Goal: Information Seeking & Learning: Learn about a topic

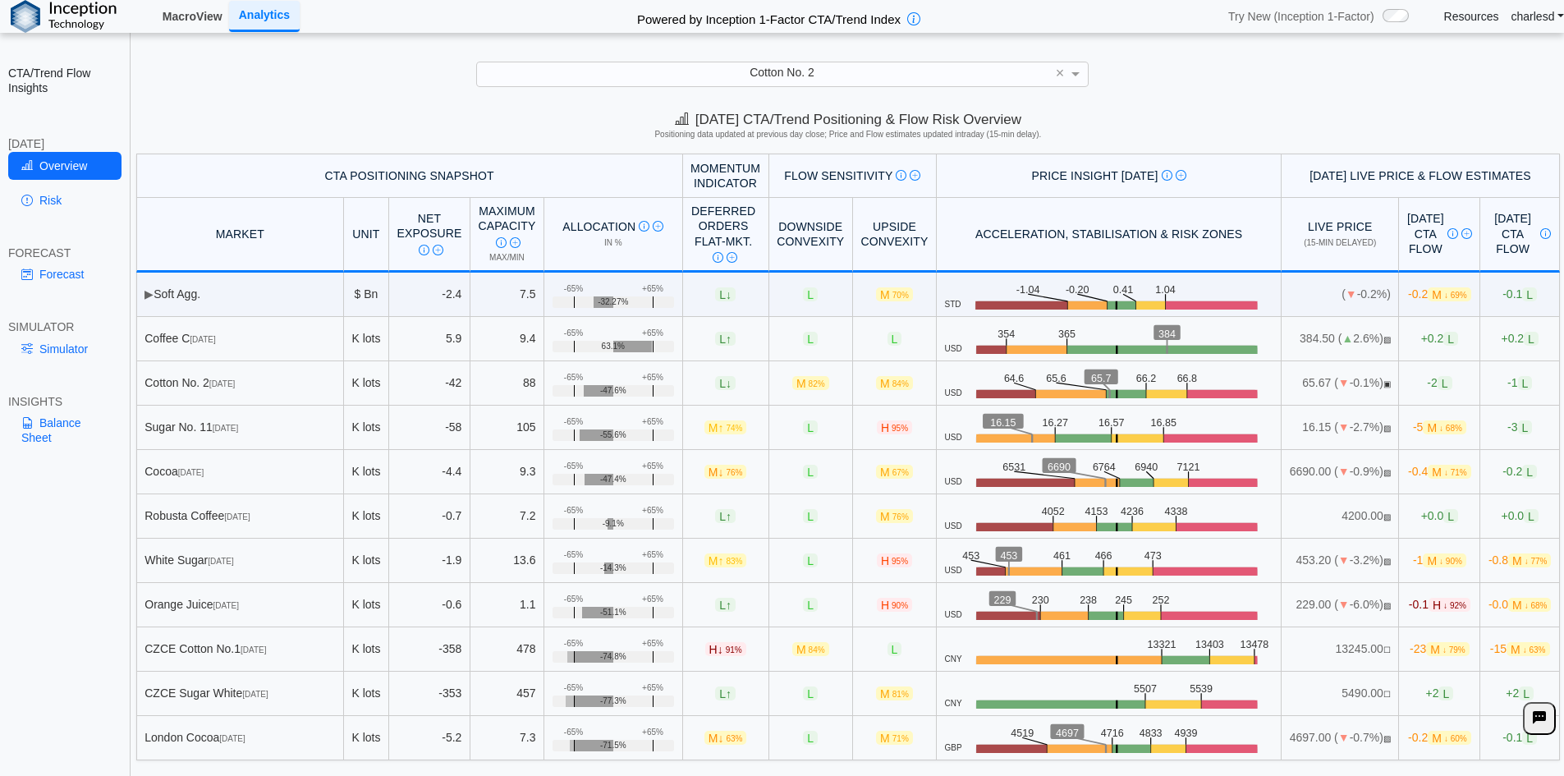
click at [176, 23] on link "MacroView" at bounding box center [192, 16] width 73 height 28
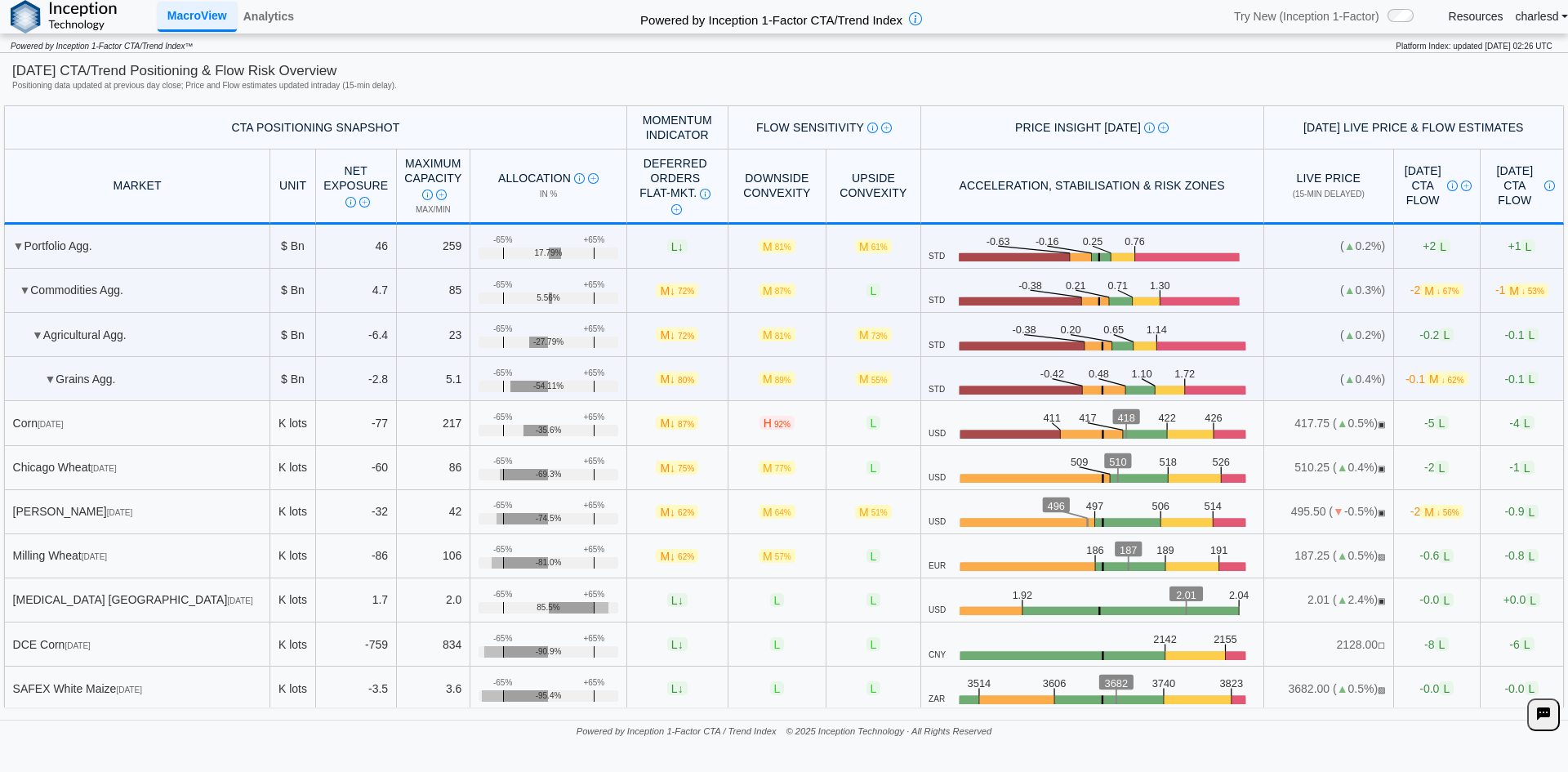
scroll to position [1551, 0]
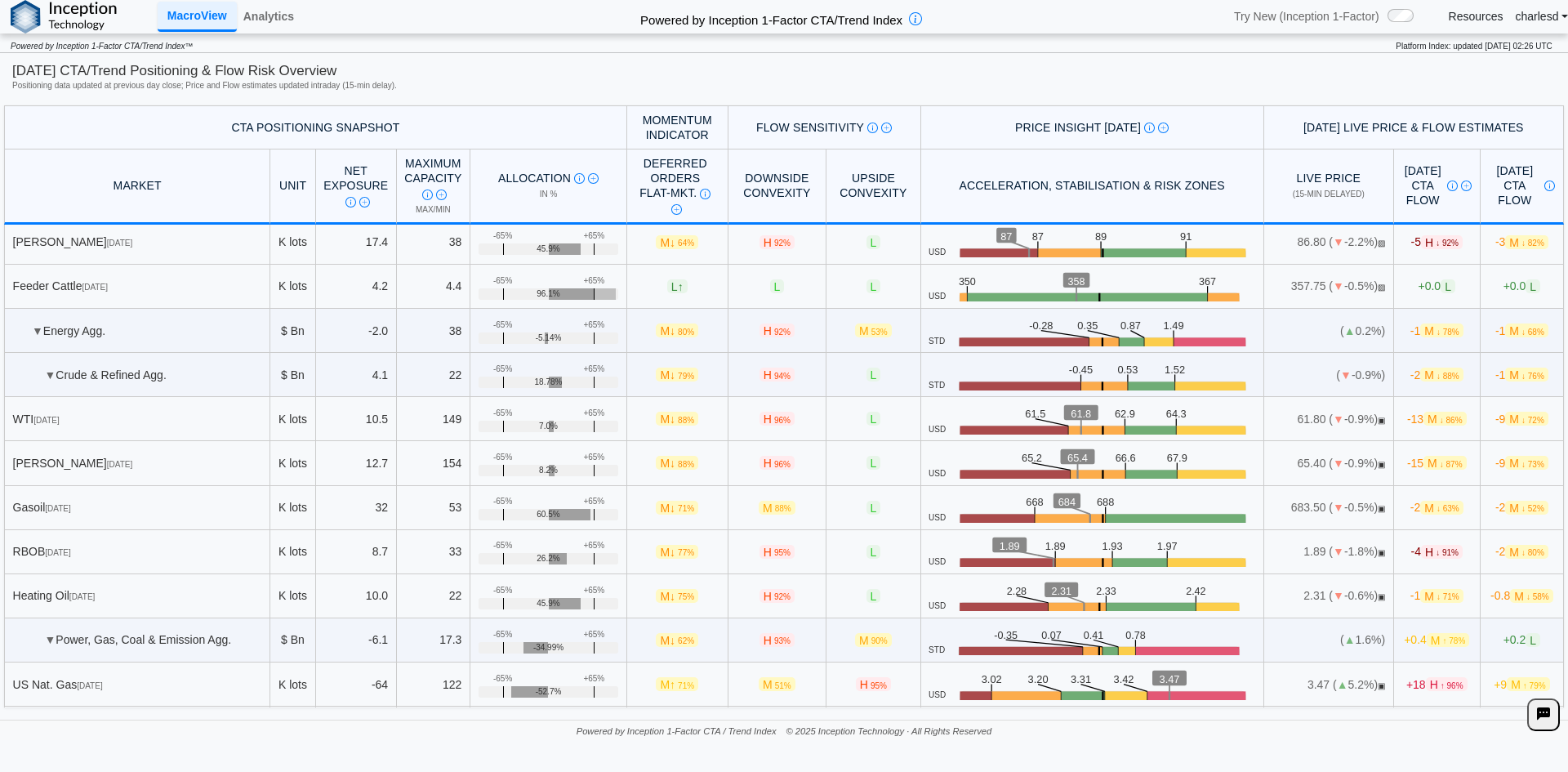
click at [275, 32] on div "Analytics" at bounding box center [269, 17] width 64 height 34
click at [271, 27] on link "Analytics" at bounding box center [269, 16] width 64 height 28
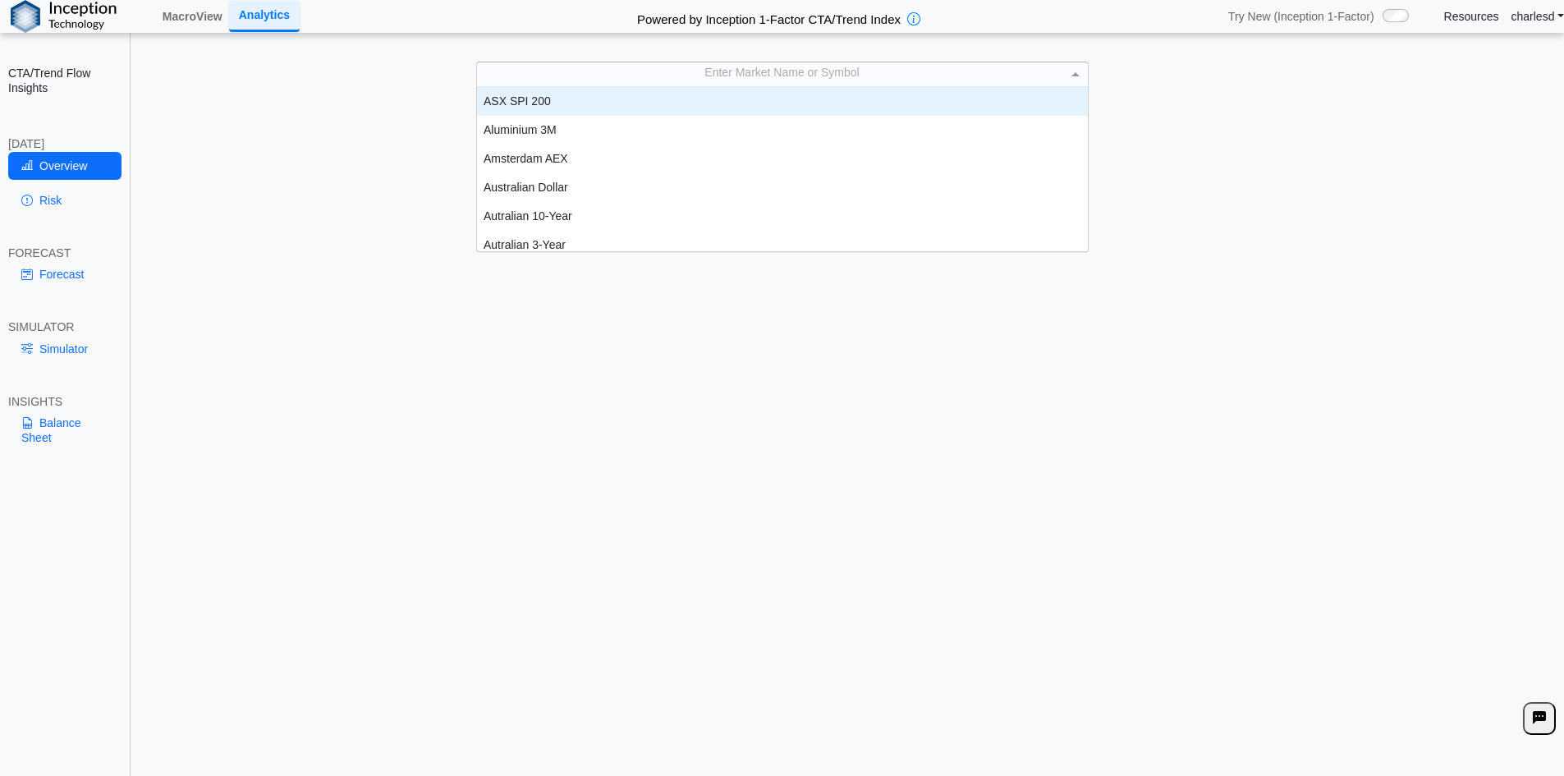
click at [603, 85] on div "Enter Market Name or Symbol ASX SPI 200 Aluminium 3M Amsterdam AEX Australian D…" at bounding box center [782, 74] width 612 height 25
type input "**"
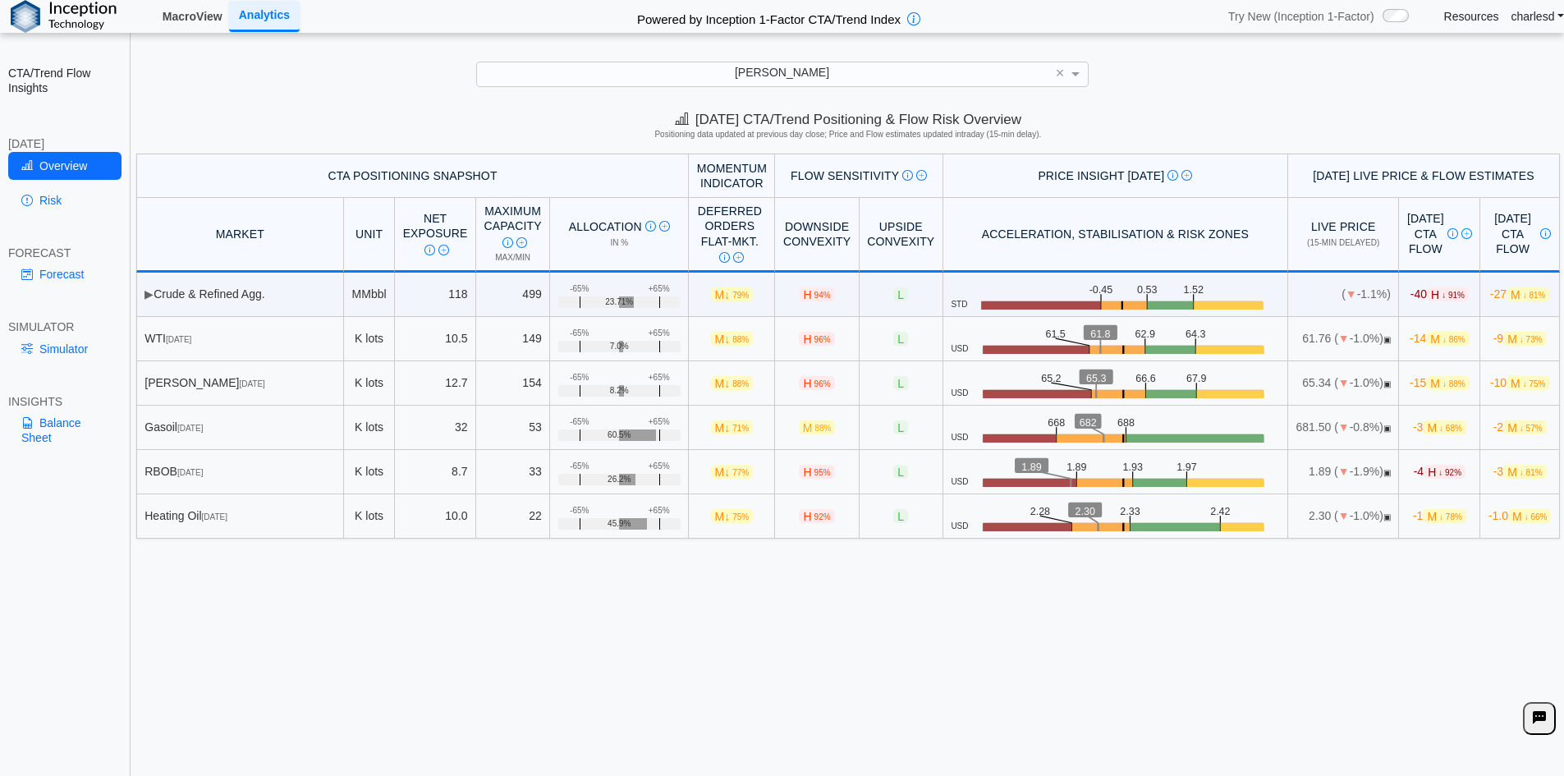
click at [182, 23] on link "MacroView" at bounding box center [192, 16] width 73 height 28
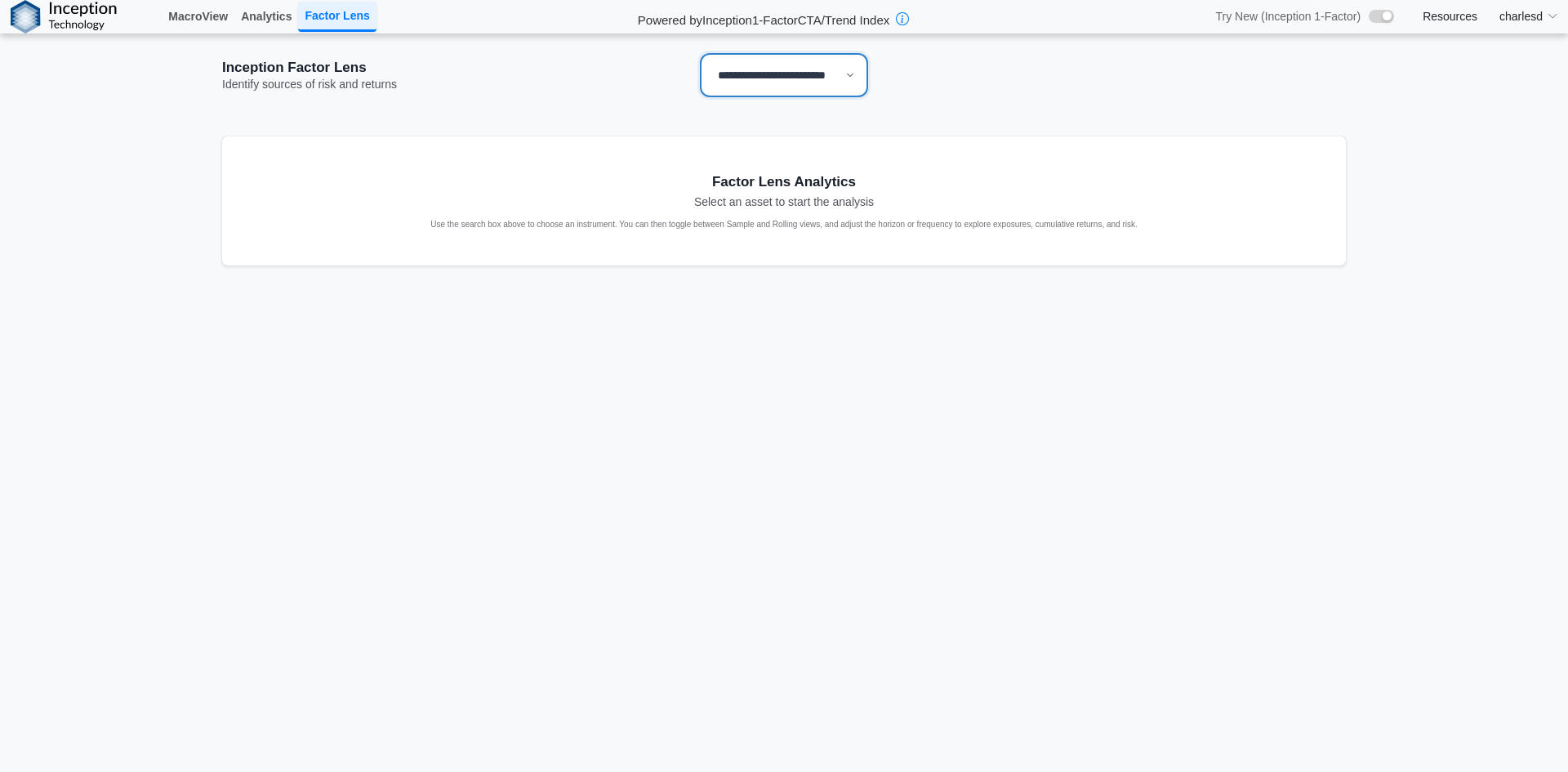
click at [763, 82] on select "**********" at bounding box center [783, 75] width 168 height 44
select select "**"
click at [699, 53] on select "**********" at bounding box center [783, 75] width 168 height 44
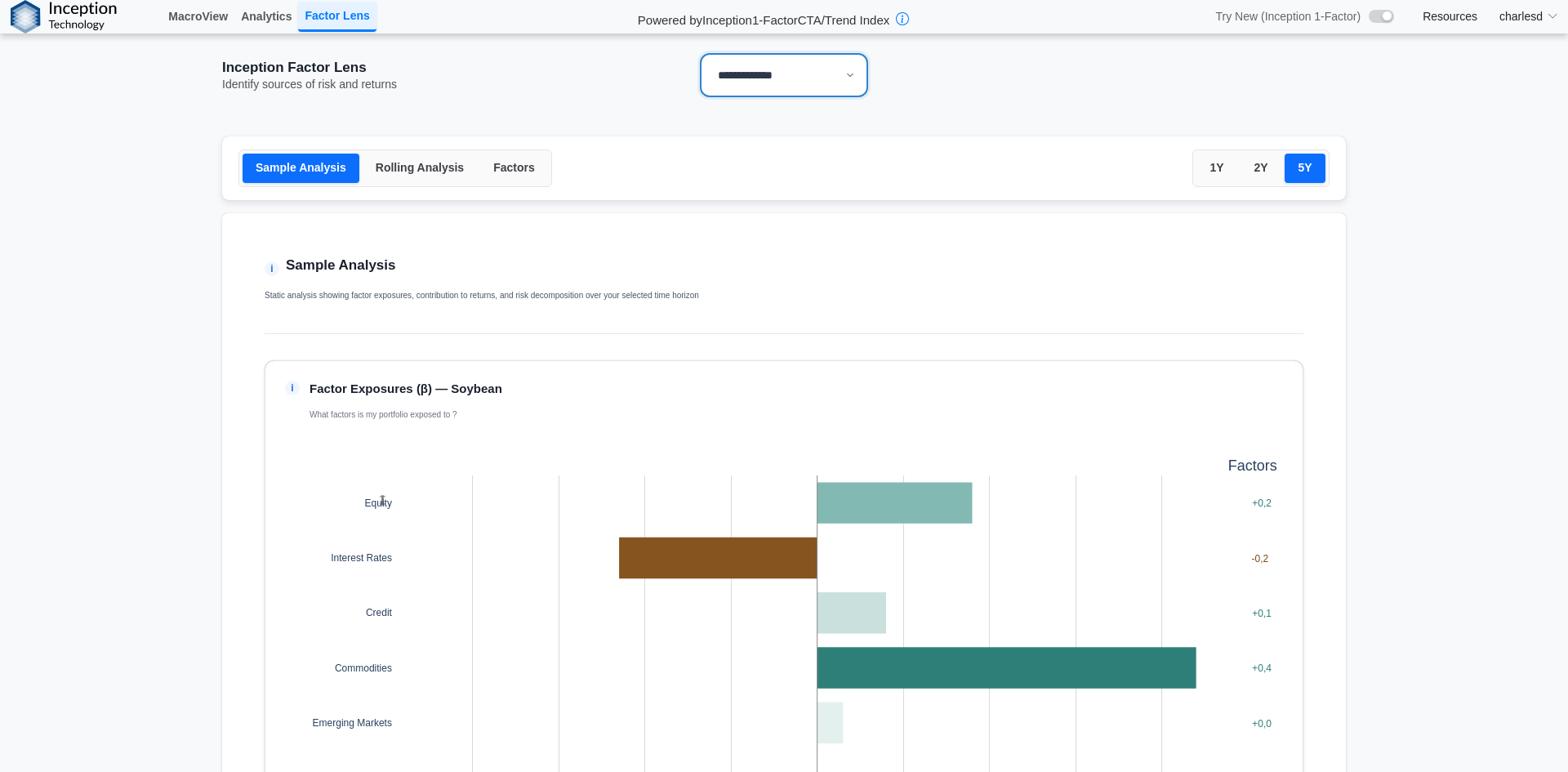
click at [490, 180] on button "Factors" at bounding box center [514, 168] width 68 height 30
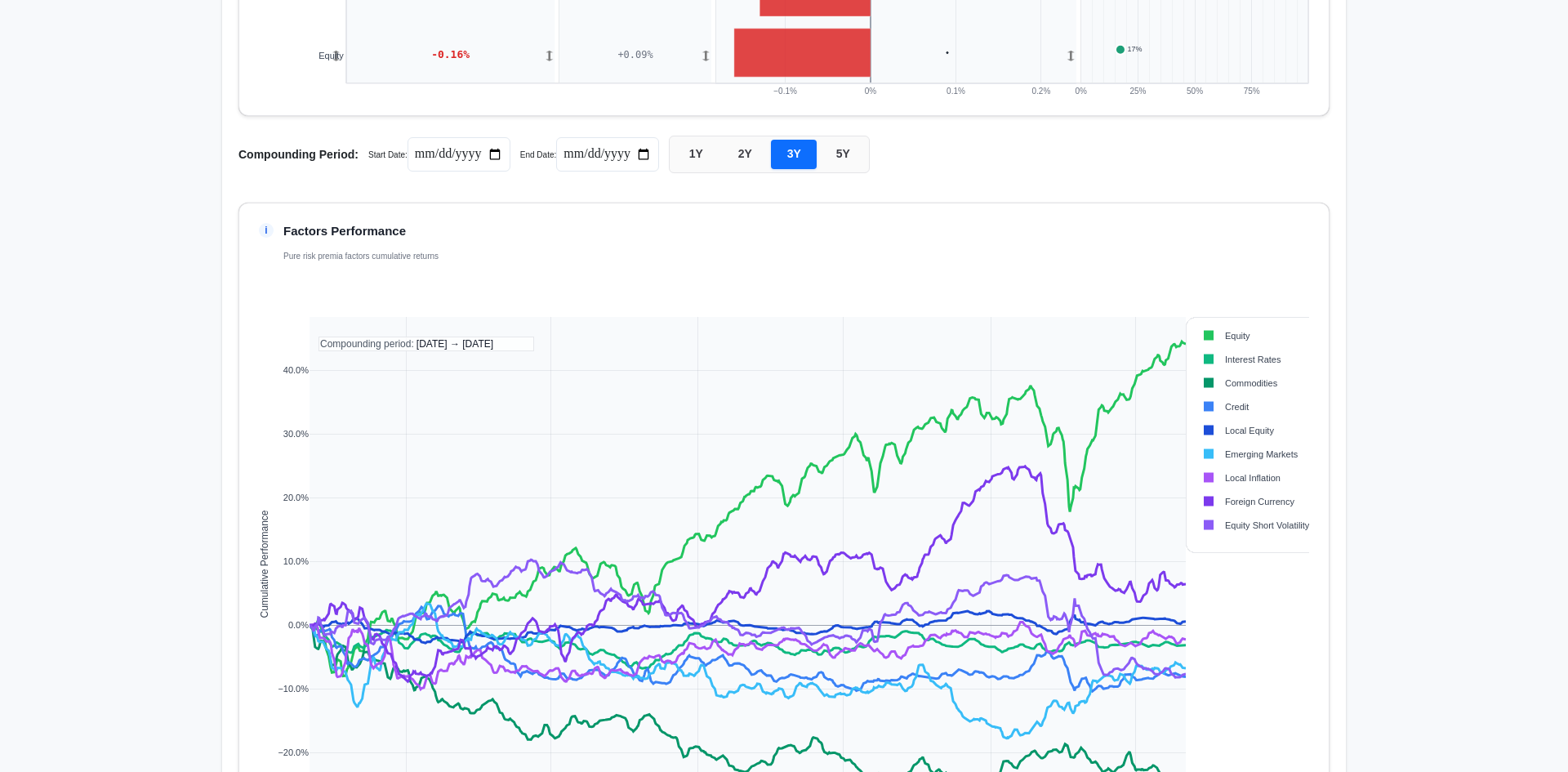
scroll to position [1062, 0]
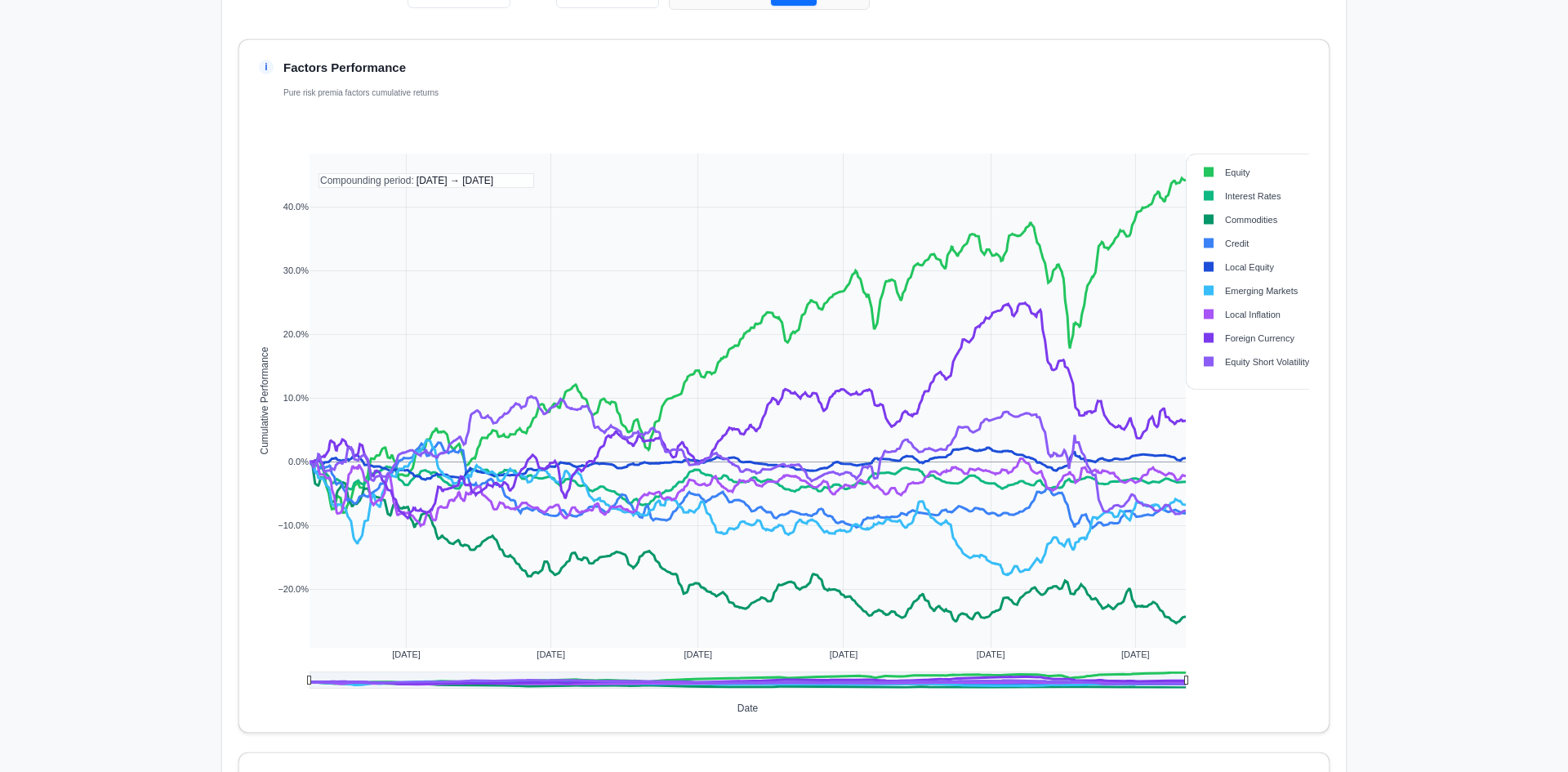
click at [1233, 180] on rect at bounding box center [1251, 172] width 117 height 16
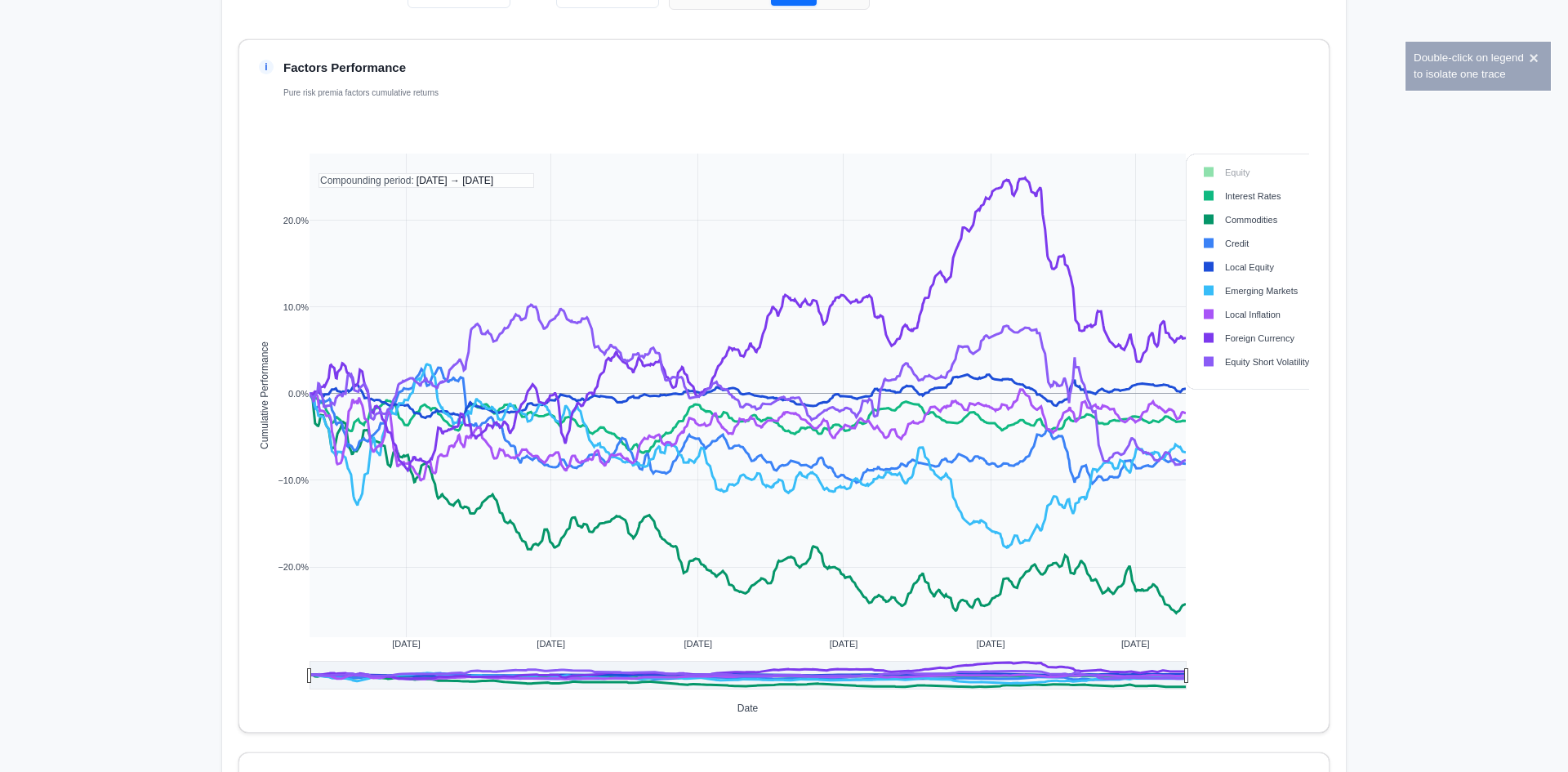
click at [1237, 199] on rect at bounding box center [1251, 196] width 117 height 16
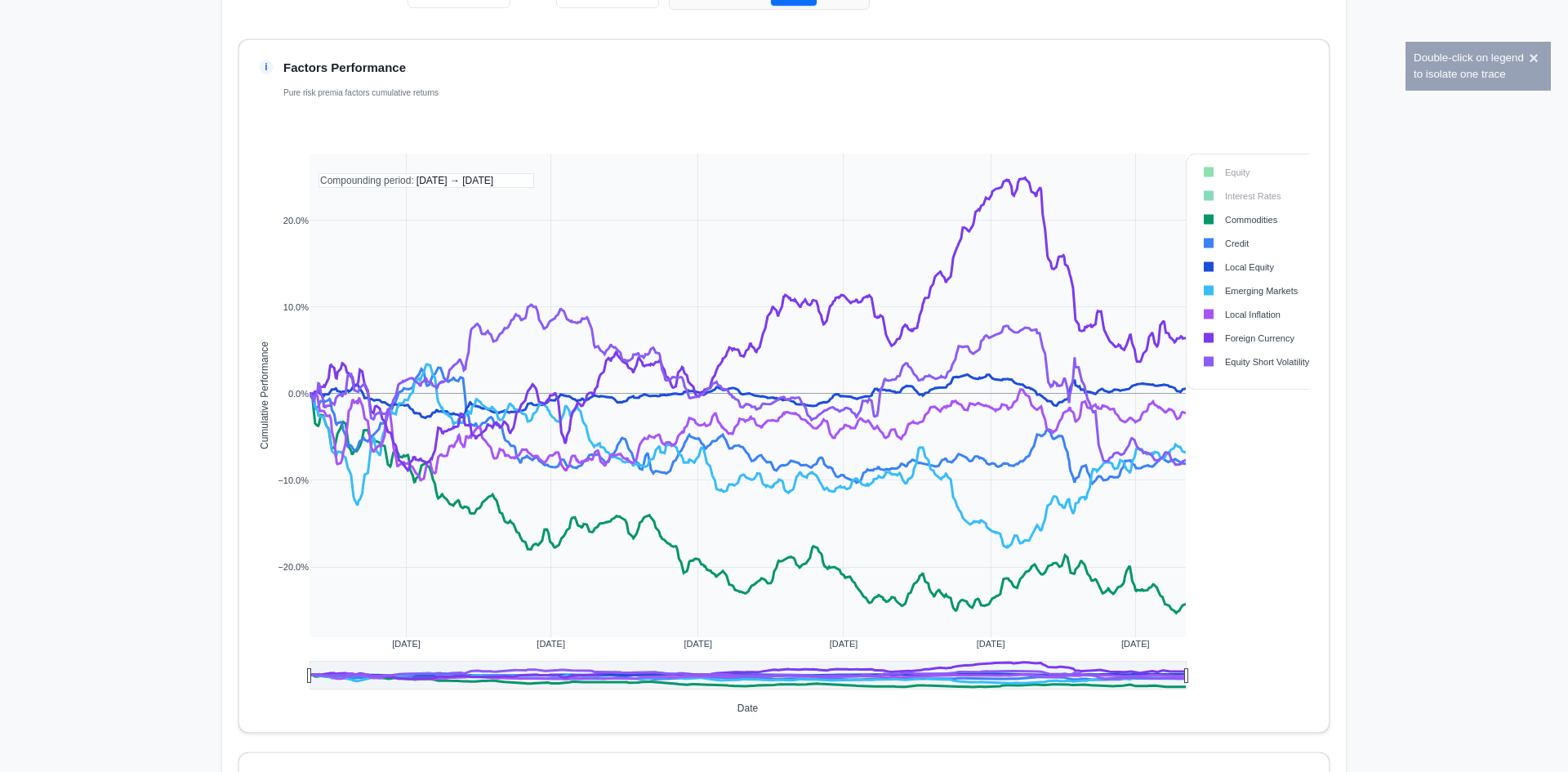
click at [1232, 221] on rect at bounding box center [1251, 220] width 117 height 16
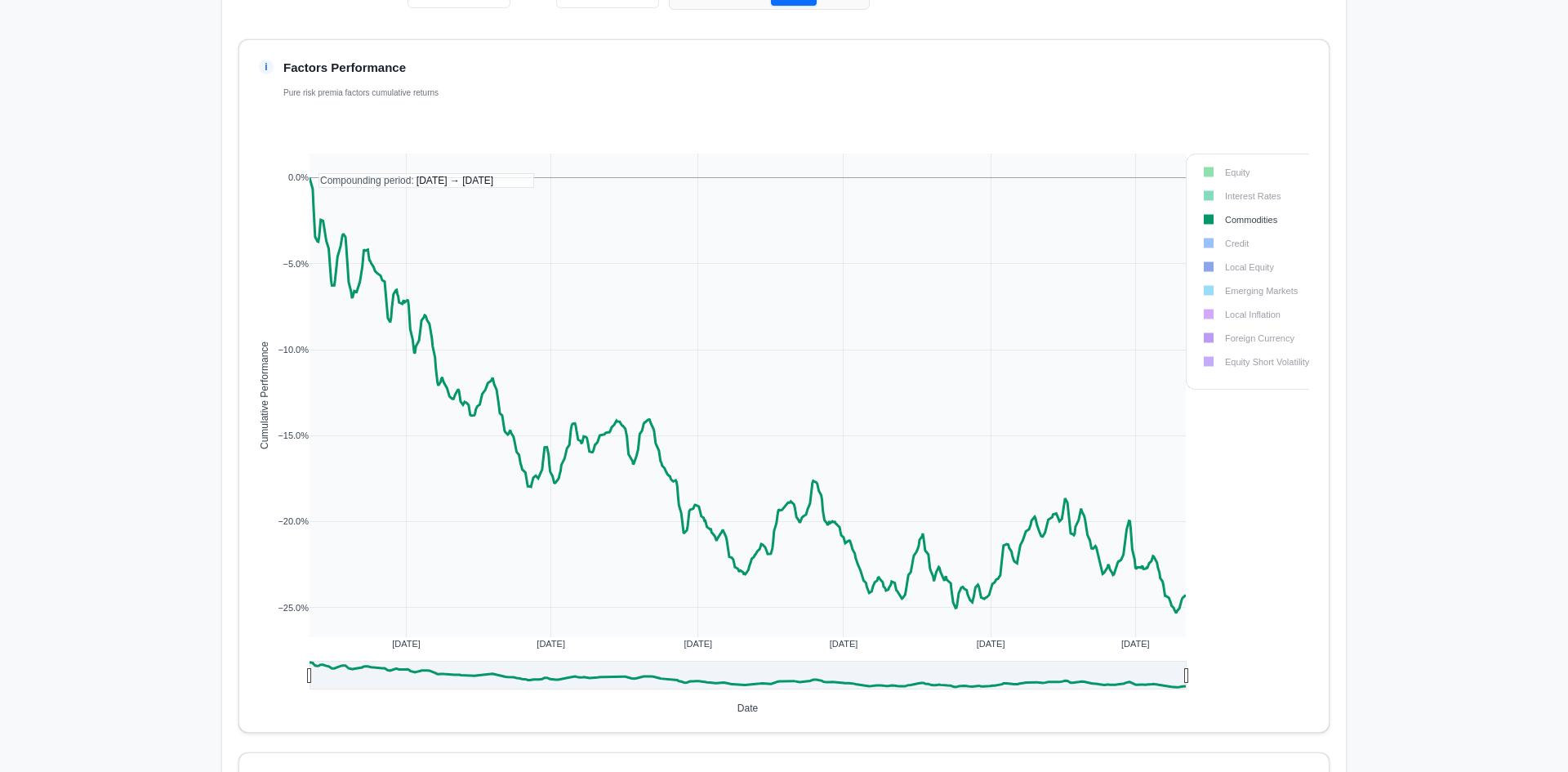
click at [1231, 188] on rect at bounding box center [1261, 272] width 147 height 235
click at [1228, 180] on rect at bounding box center [1251, 172] width 117 height 16
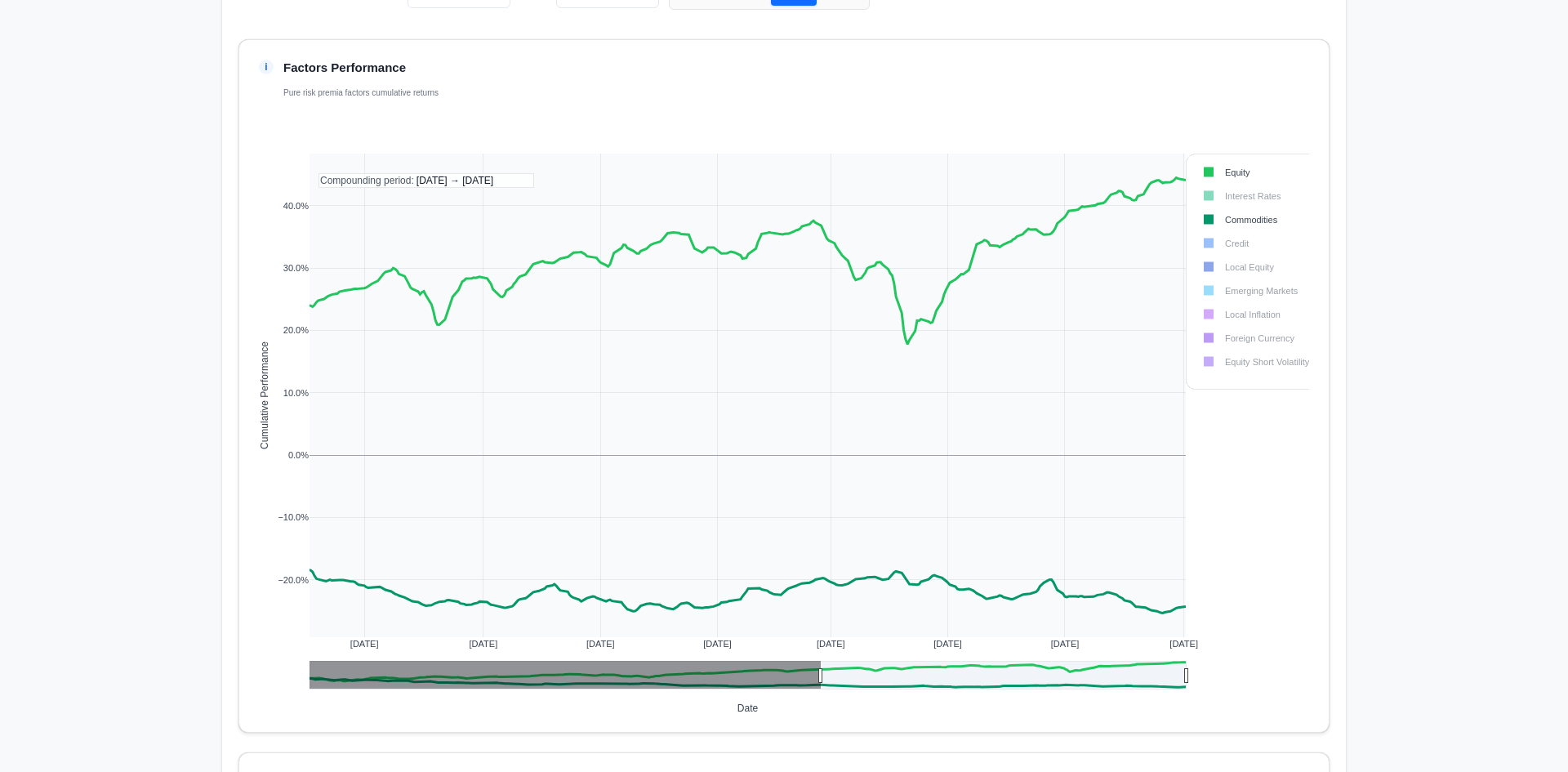
drag, startPoint x: 302, startPoint y: 682, endPoint x: 811, endPoint y: 706, distance: 509.6
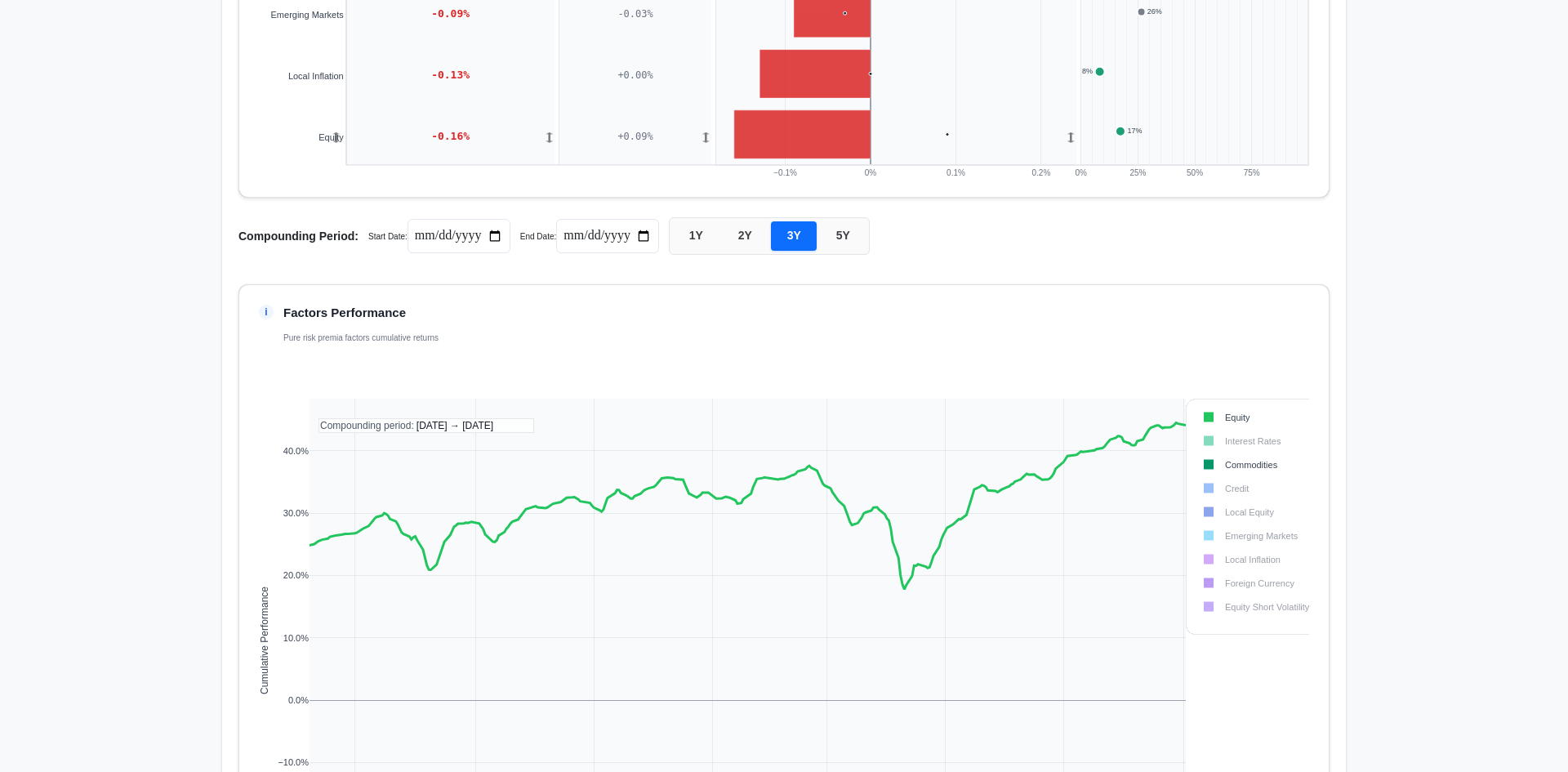
click at [690, 242] on button "1Y" at bounding box center [695, 236] width 46 height 30
type input "**********"
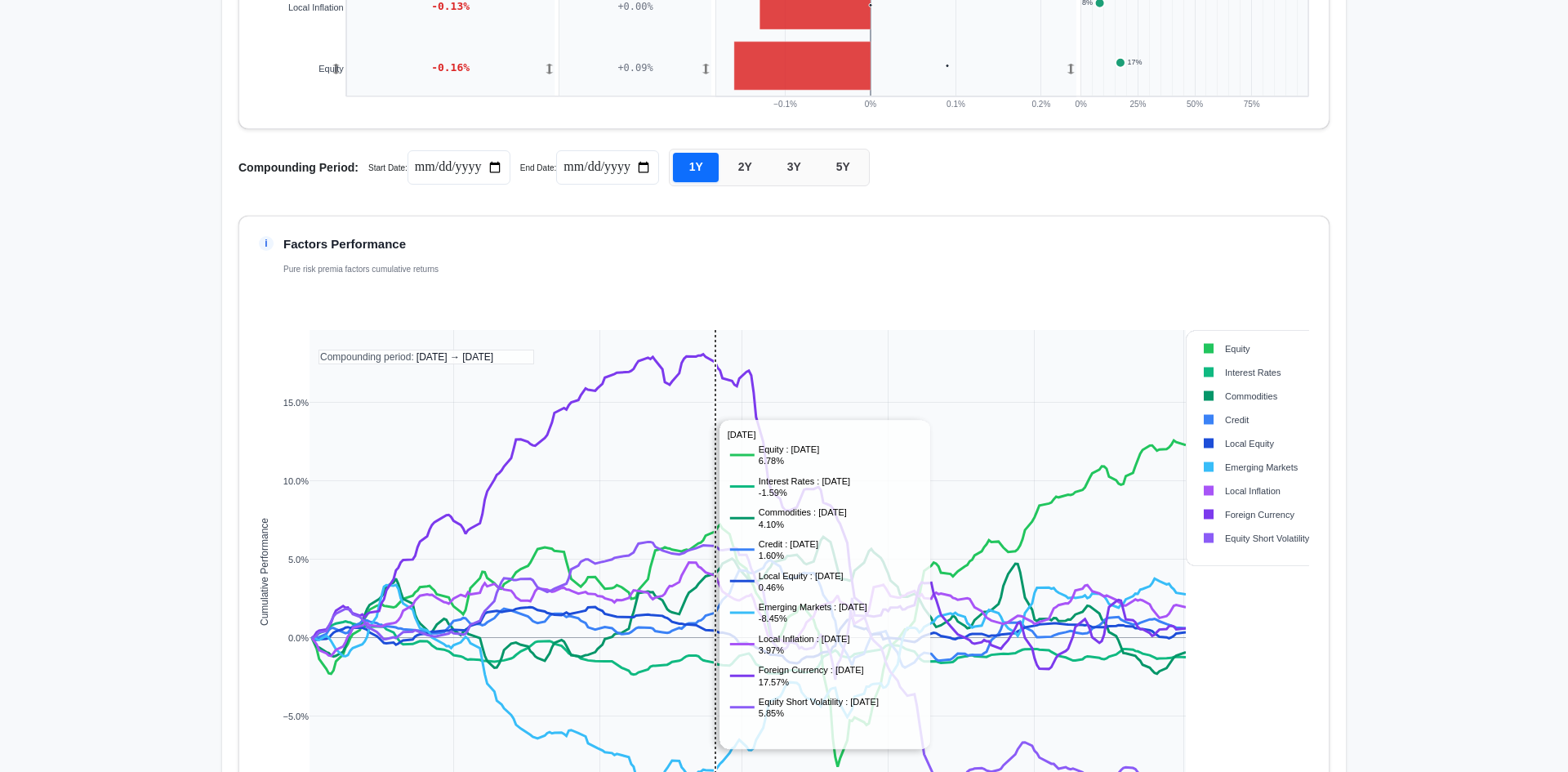
scroll to position [980, 0]
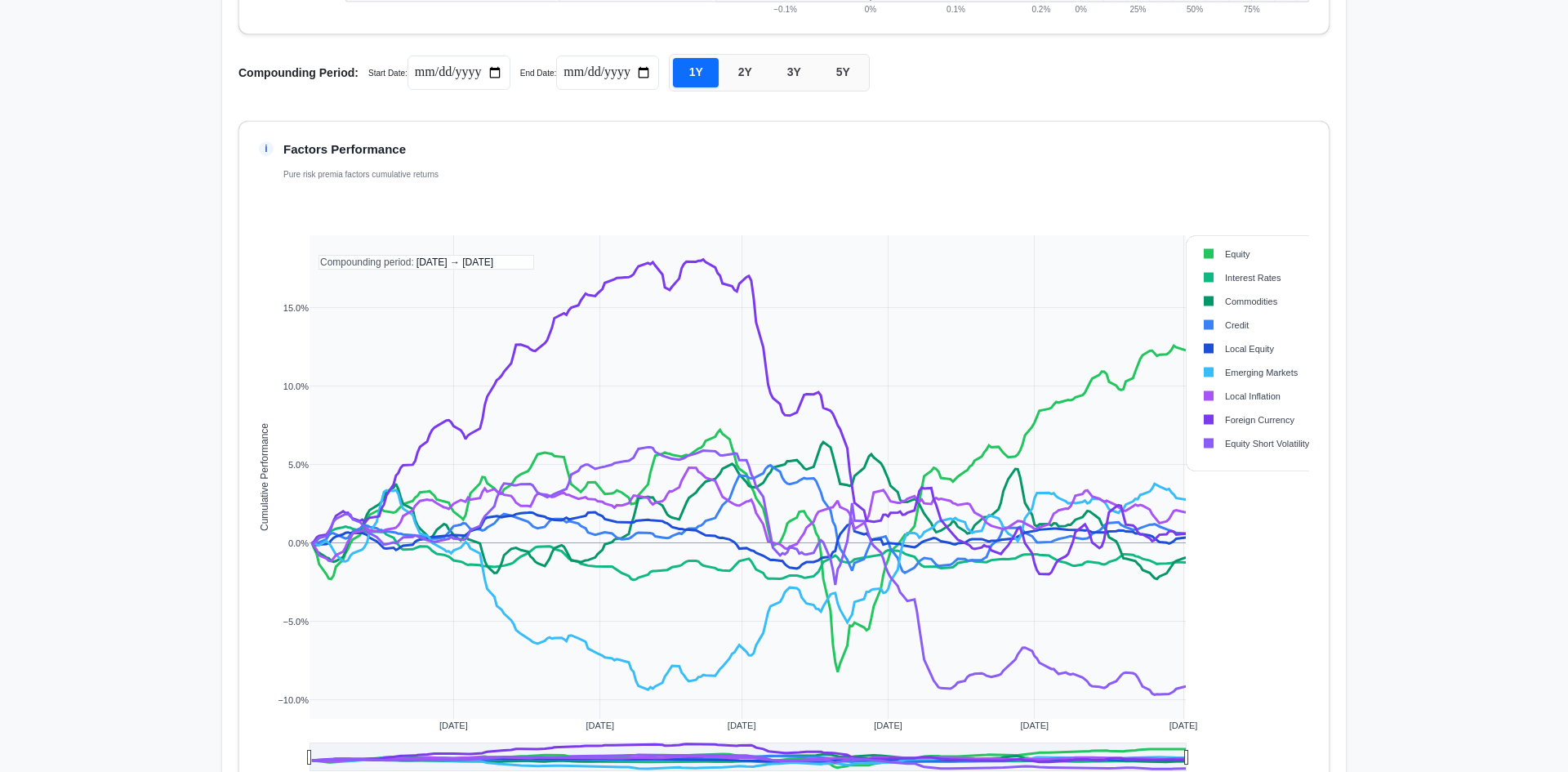
click at [1237, 403] on rect at bounding box center [1251, 396] width 117 height 16
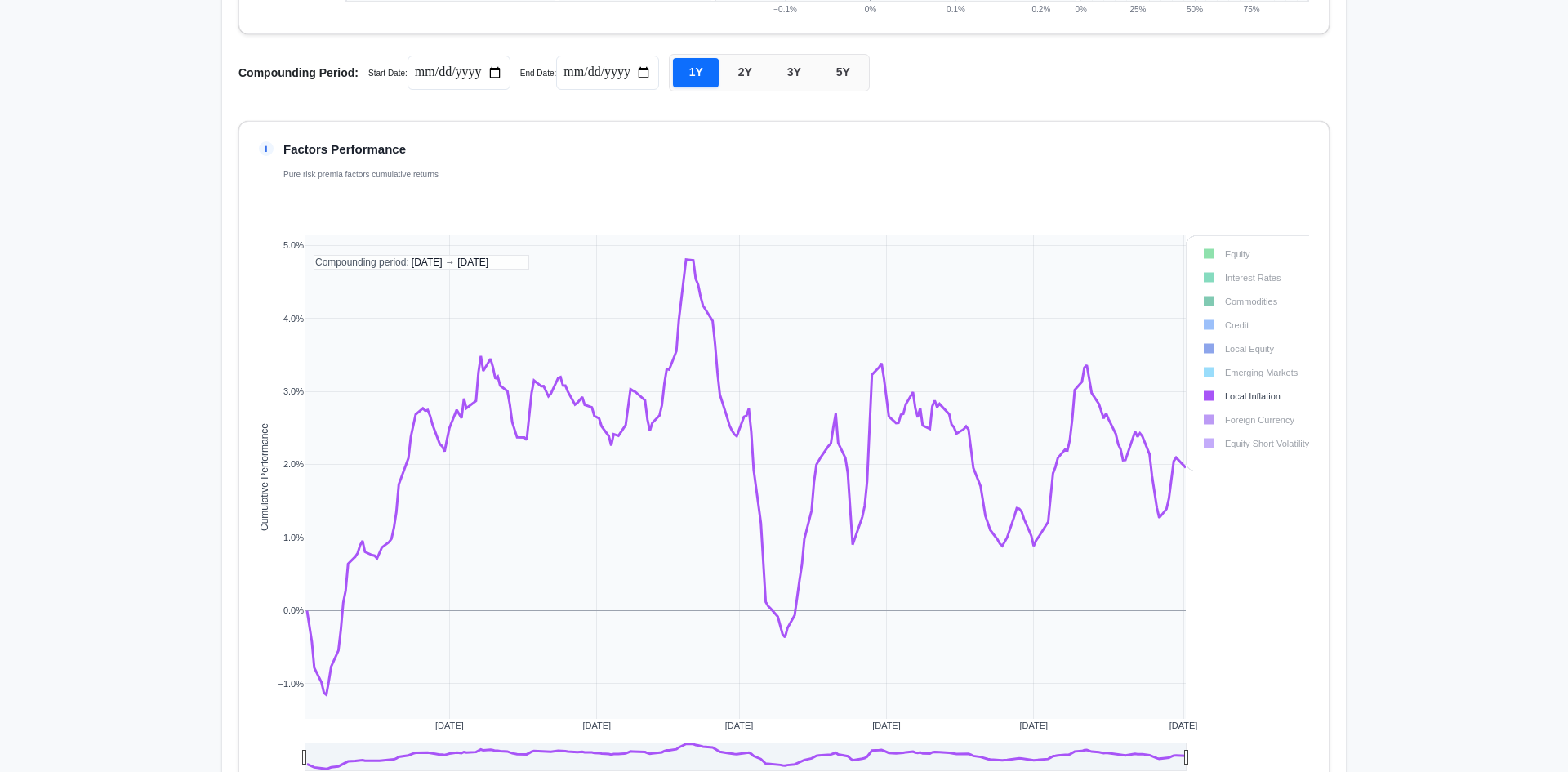
click at [1237, 403] on rect at bounding box center [1251, 396] width 117 height 16
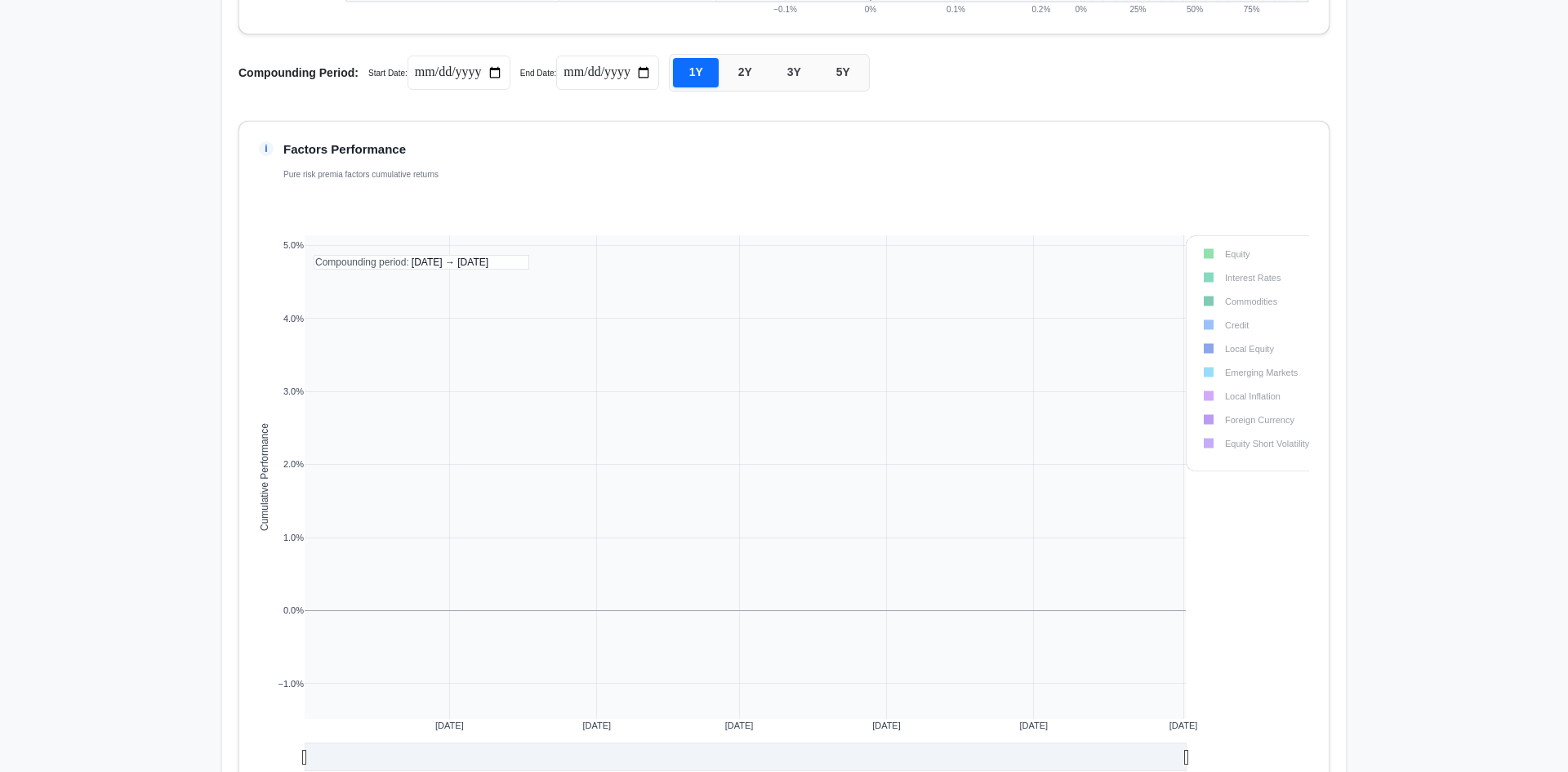
click at [1239, 417] on rect at bounding box center [1251, 420] width 117 height 16
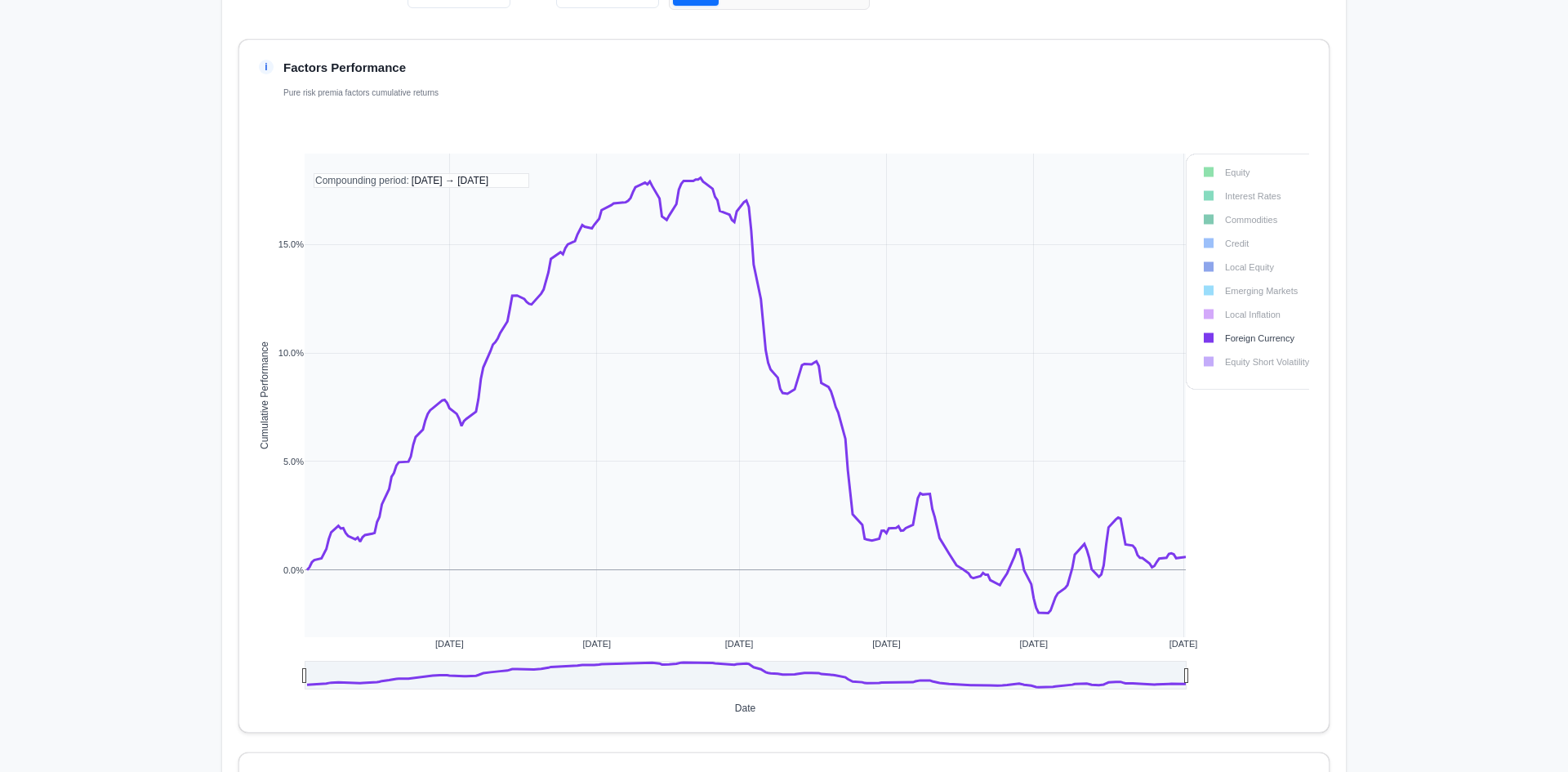
scroll to position [1143, 0]
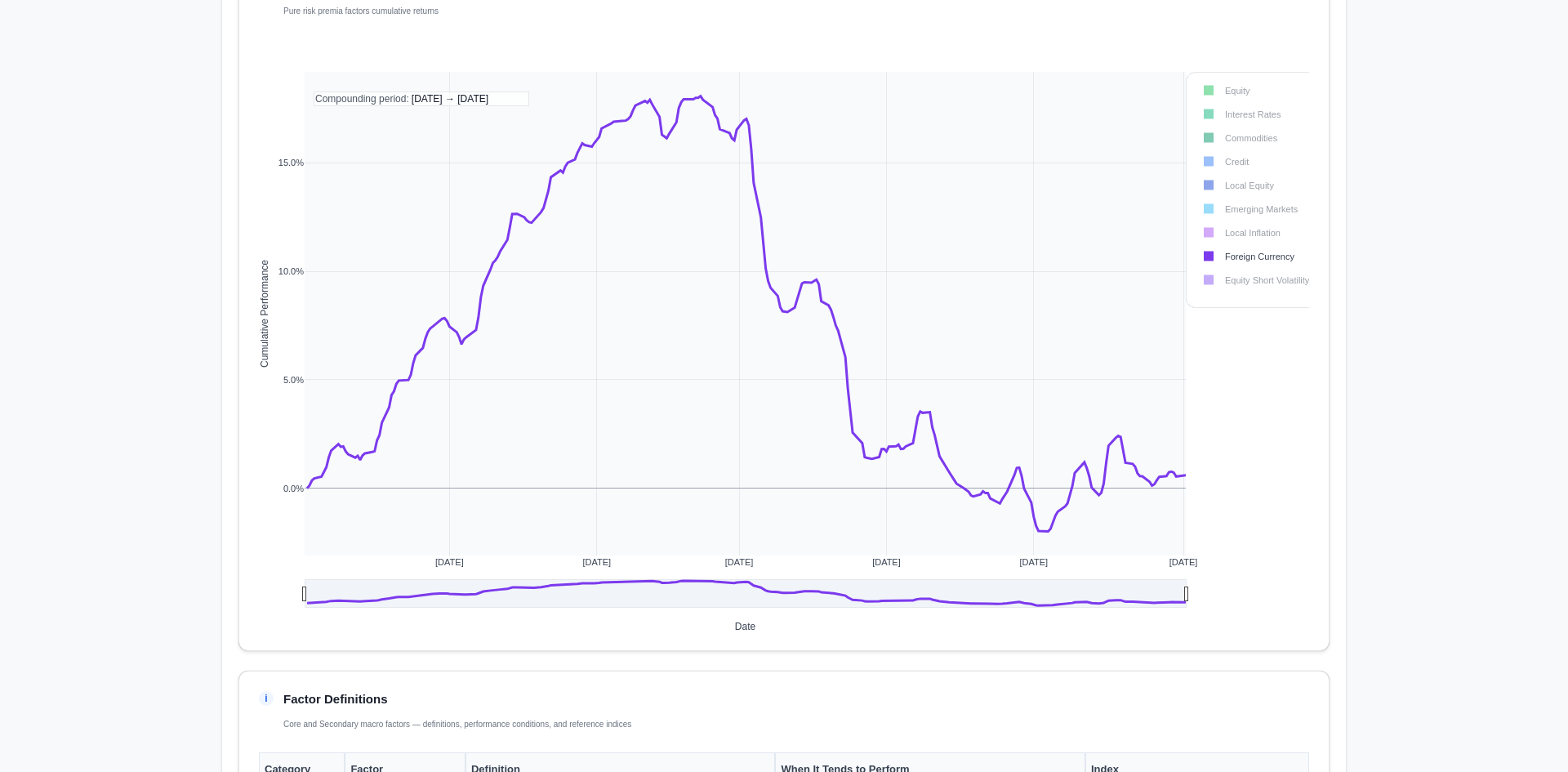
click at [1243, 97] on rect at bounding box center [1251, 91] width 117 height 16
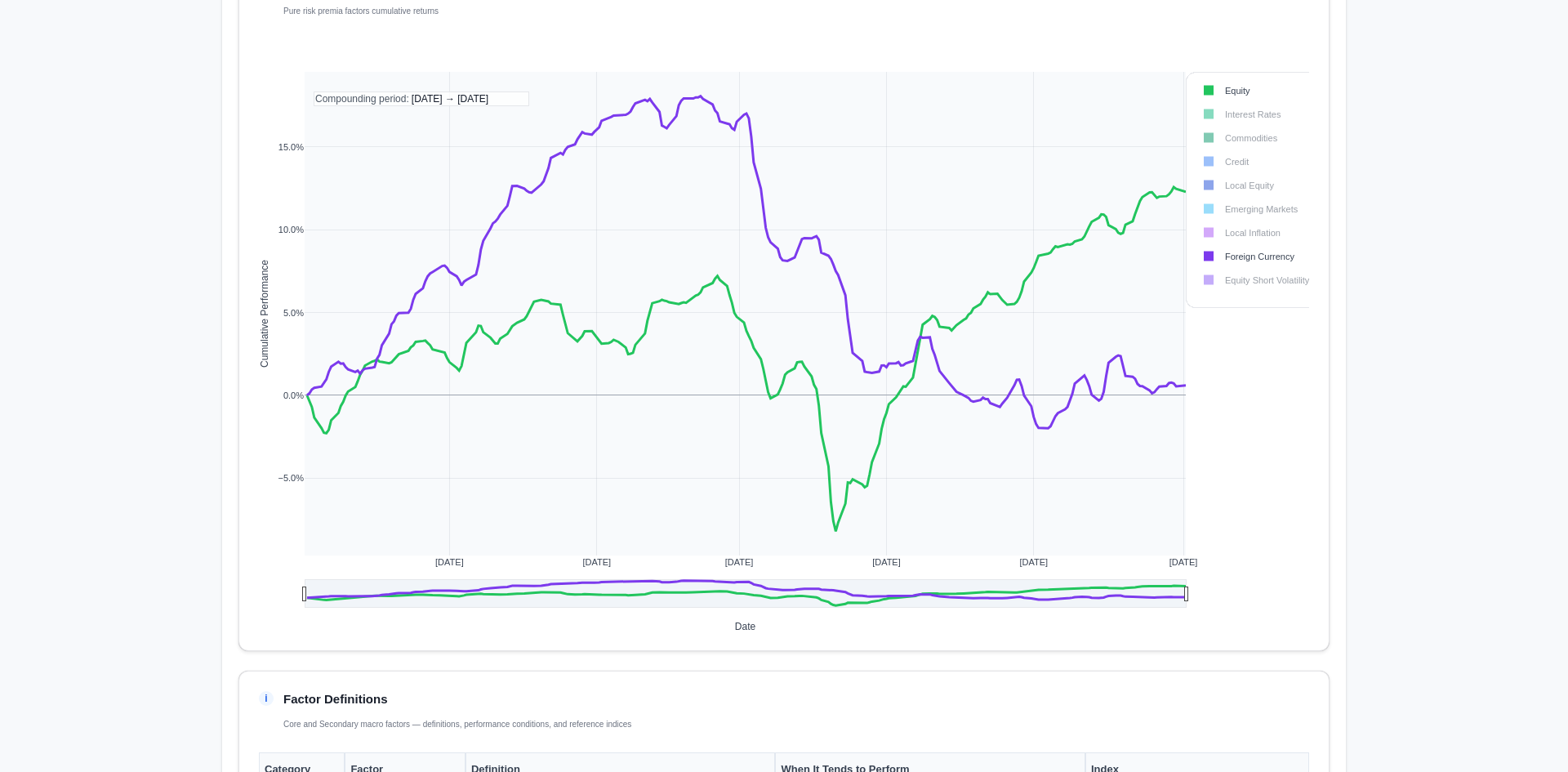
click at [1242, 120] on rect at bounding box center [1251, 114] width 117 height 16
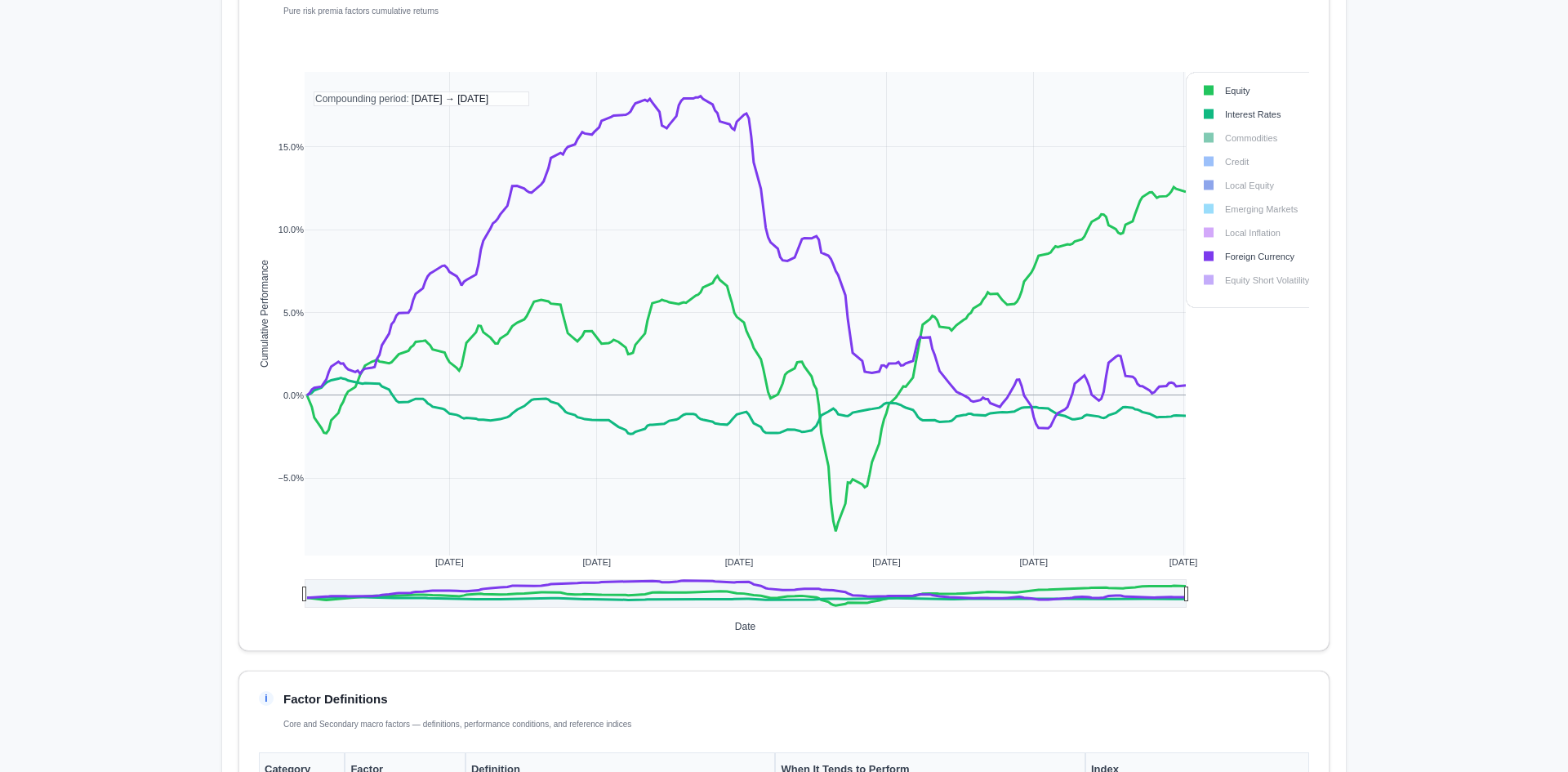
click at [1222, 145] on rect at bounding box center [1251, 138] width 117 height 16
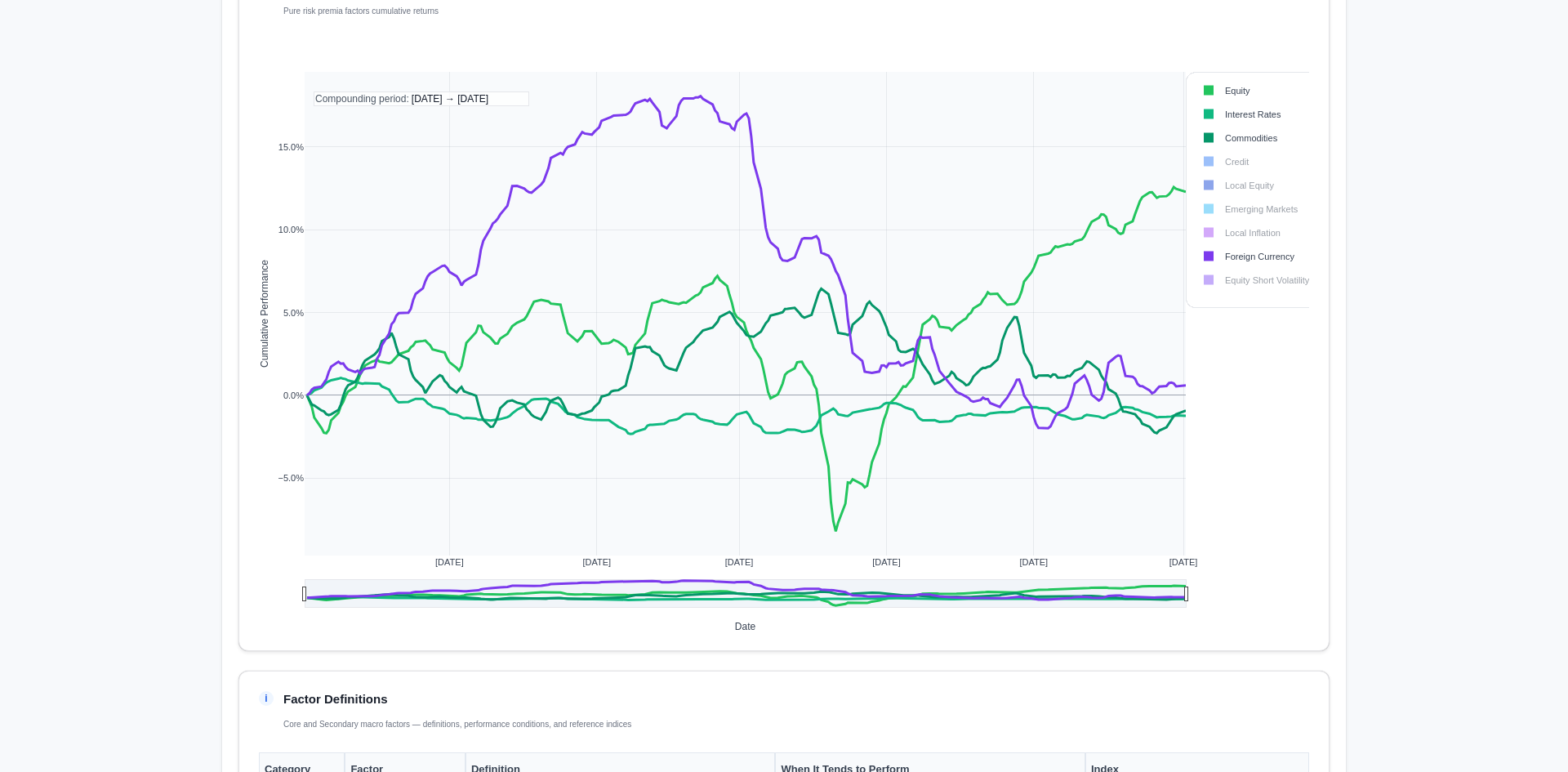
click at [1224, 167] on rect at bounding box center [1251, 161] width 117 height 16
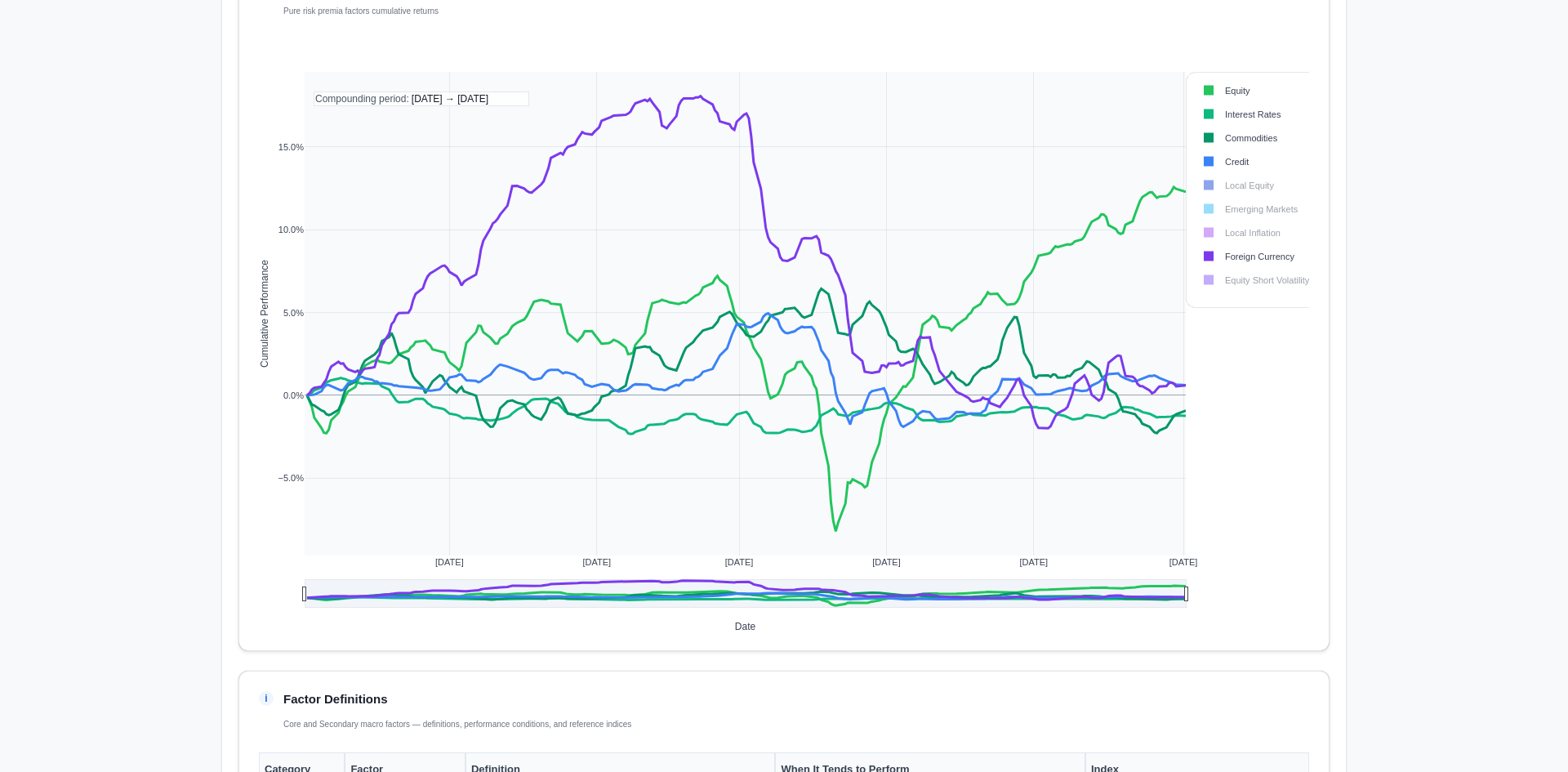
click at [1219, 183] on rect at bounding box center [1251, 185] width 117 height 16
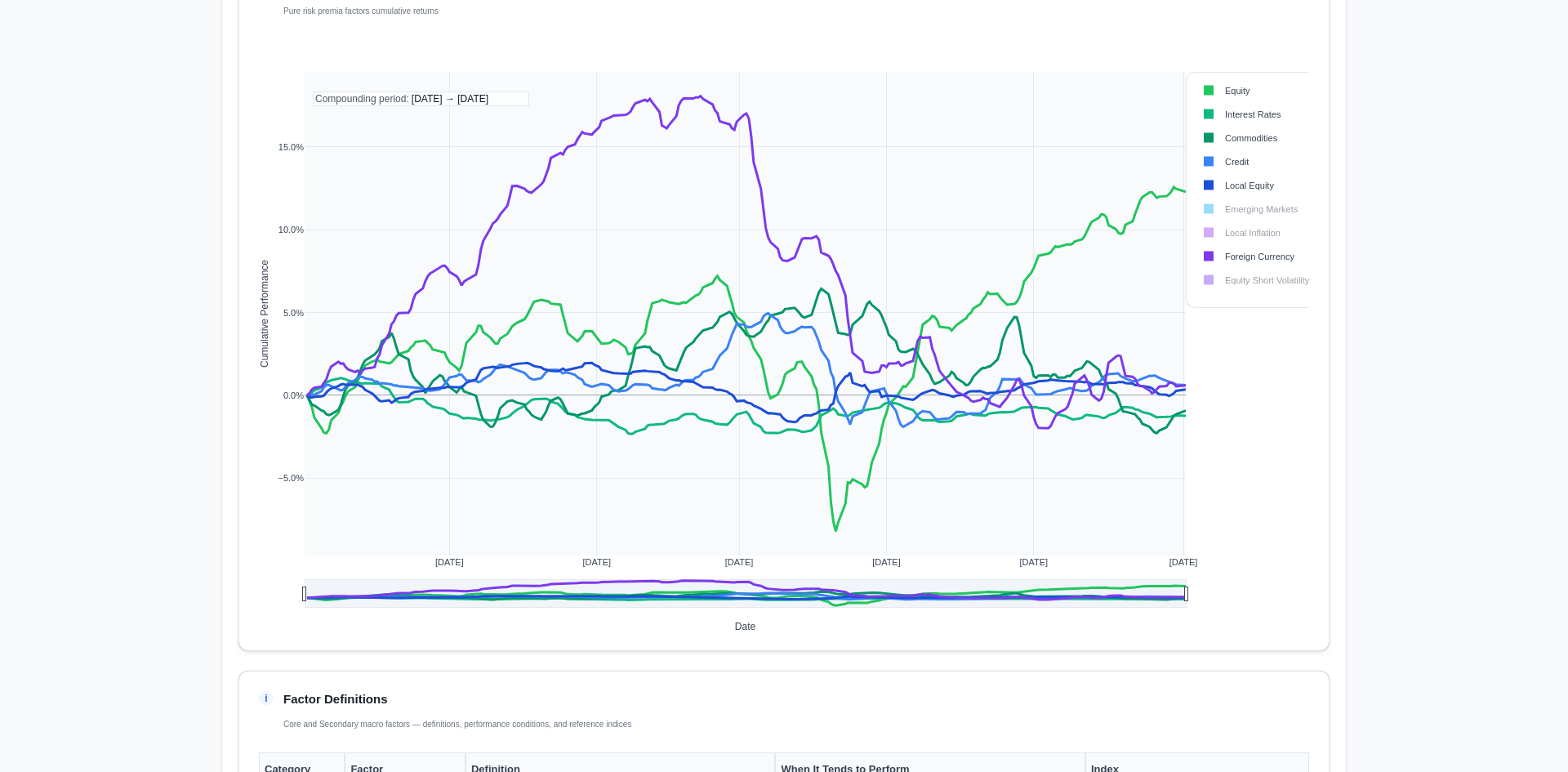
click at [1239, 210] on rect at bounding box center [1251, 209] width 117 height 16
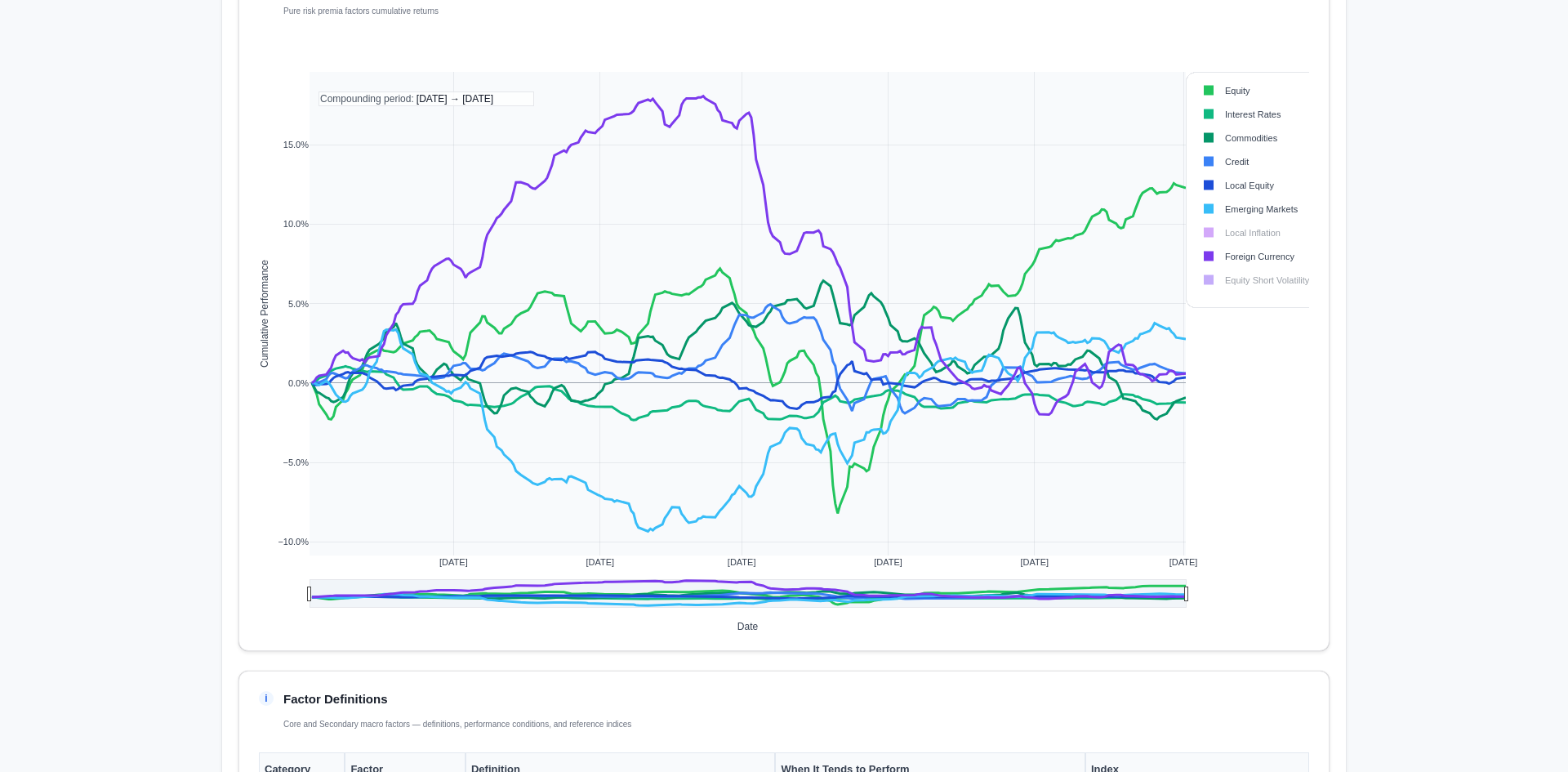
click at [1249, 238] on rect at bounding box center [1251, 233] width 117 height 16
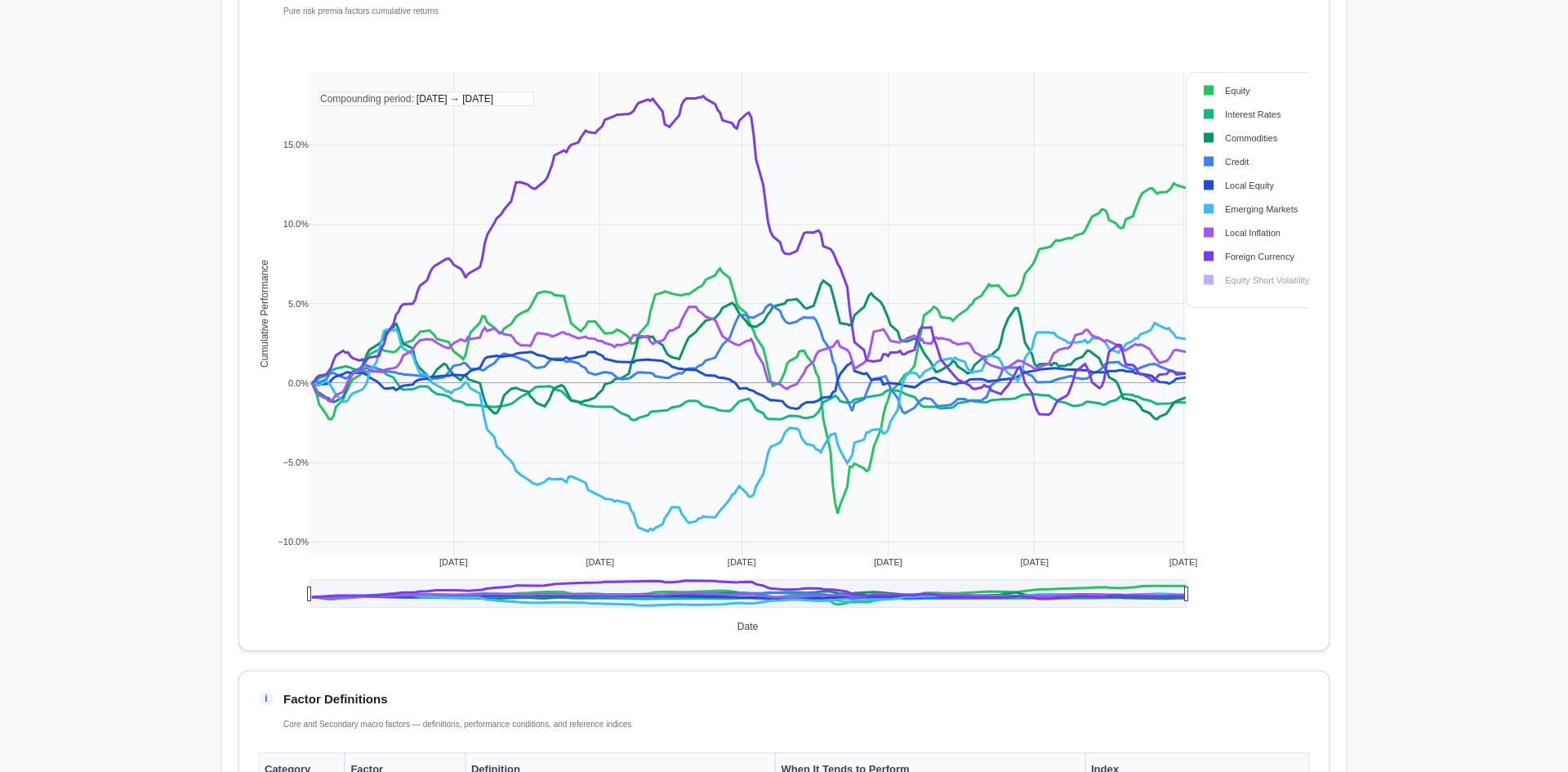
click at [1240, 276] on rect at bounding box center [1251, 280] width 117 height 16
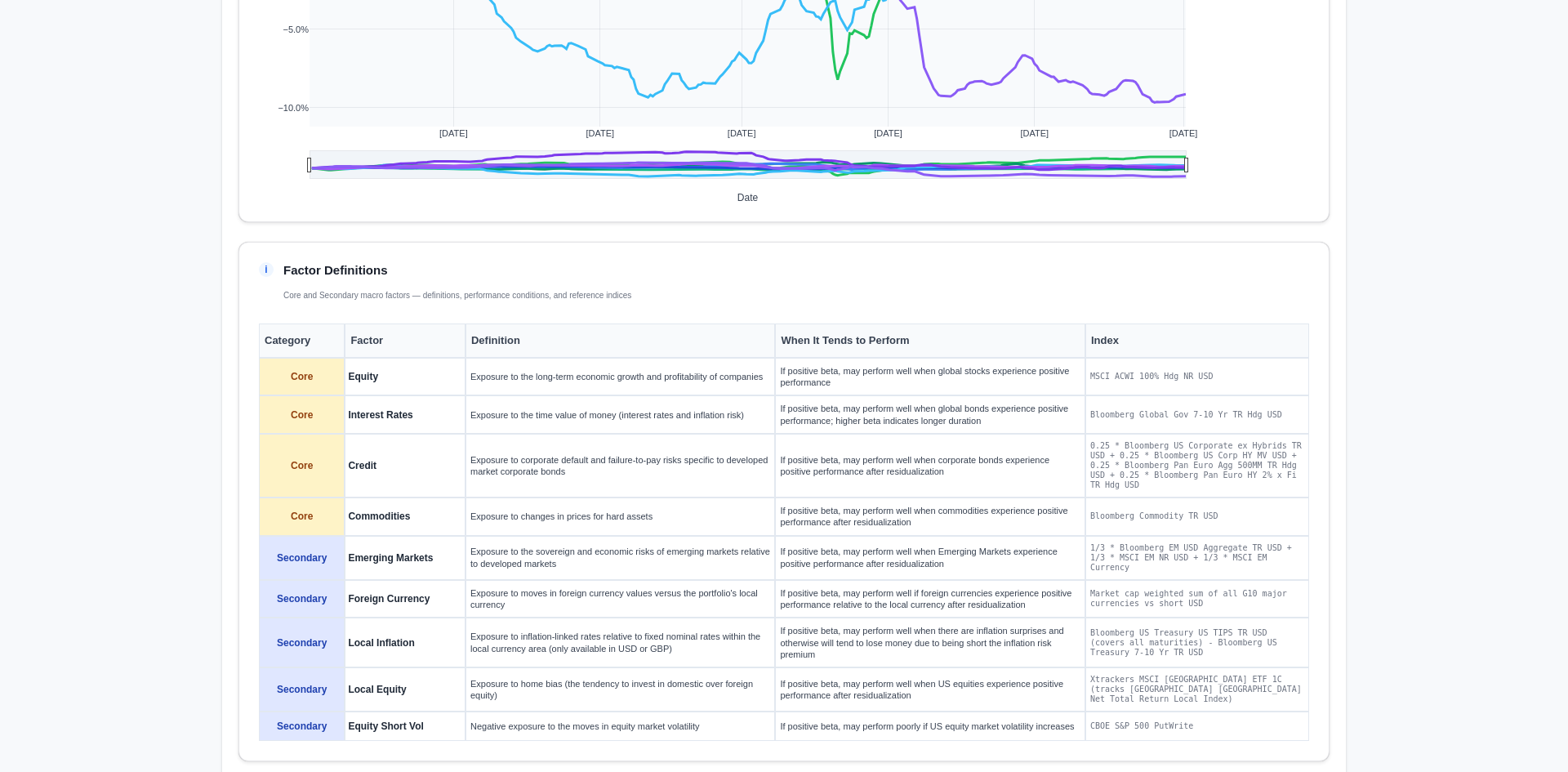
scroll to position [1579, 0]
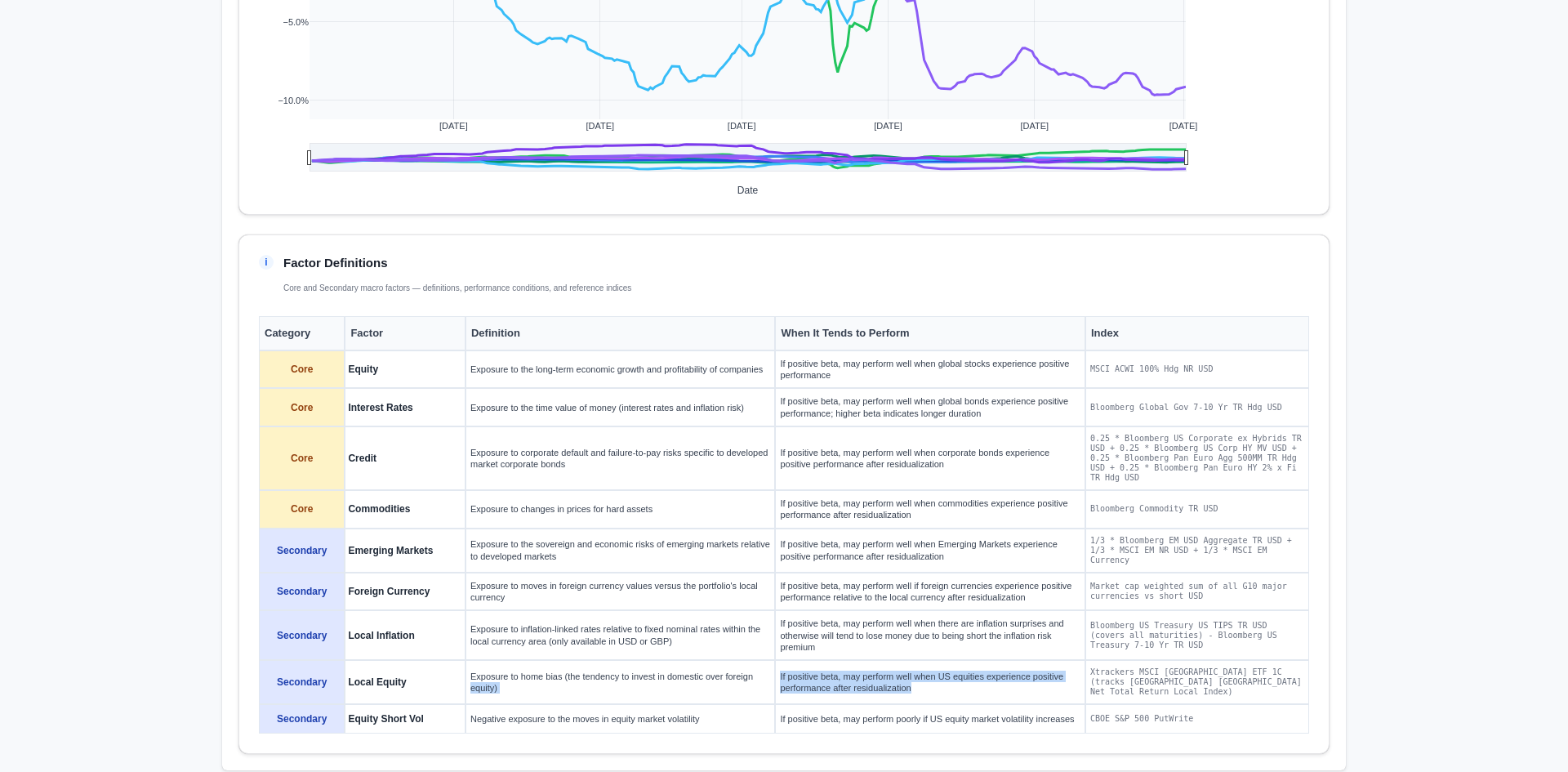
drag, startPoint x: 924, startPoint y: 677, endPoint x: 767, endPoint y: 663, distance: 157.6
click at [767, 663] on tr "Secondary Local Equity Exposure to home bias (the tendency to invest in domesti…" at bounding box center [784, 681] width 1051 height 44
click at [851, 670] on td "If positive beta, may perform well when US equities experience positive perform…" at bounding box center [929, 681] width 309 height 44
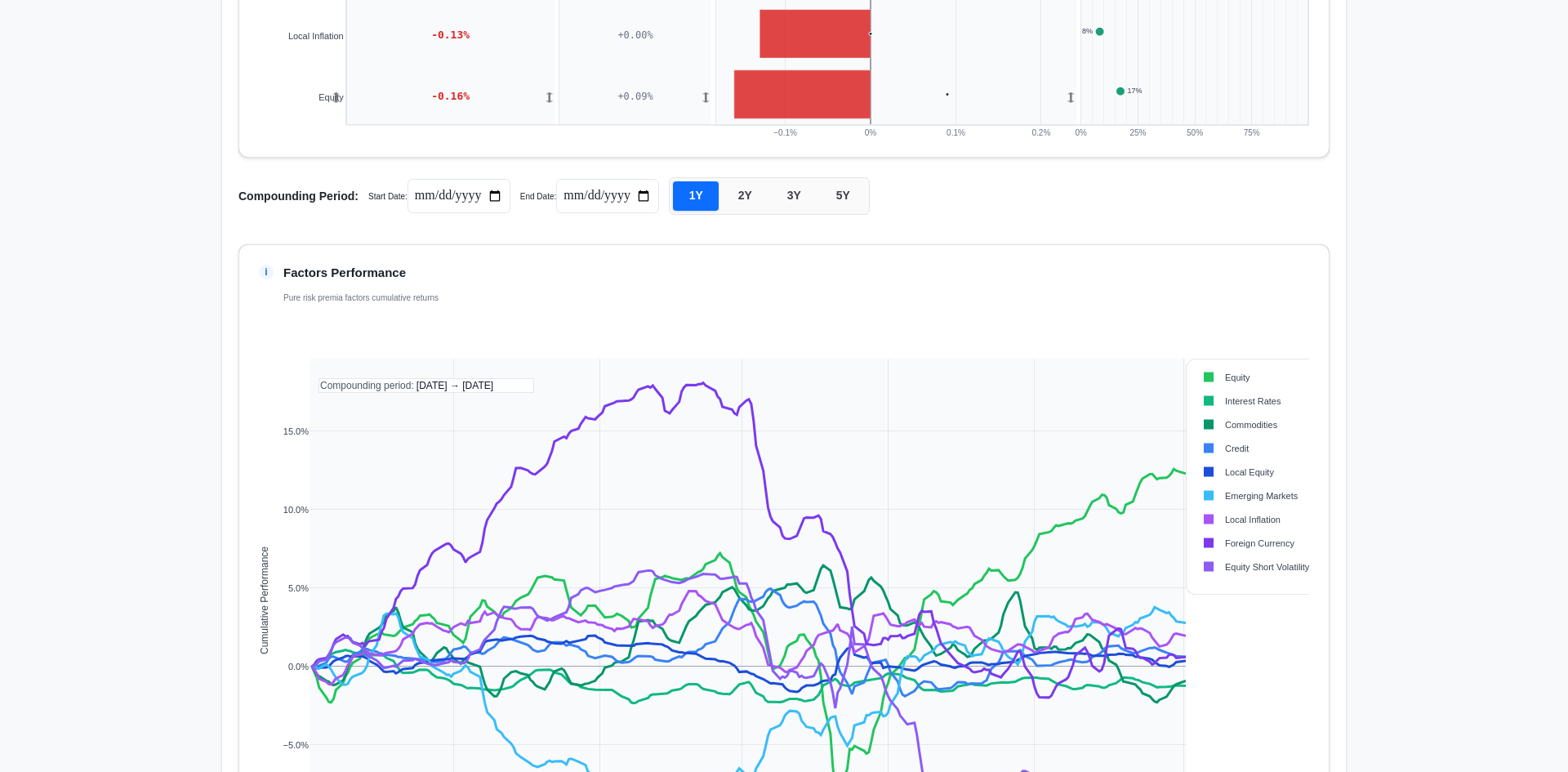
scroll to position [926, 0]
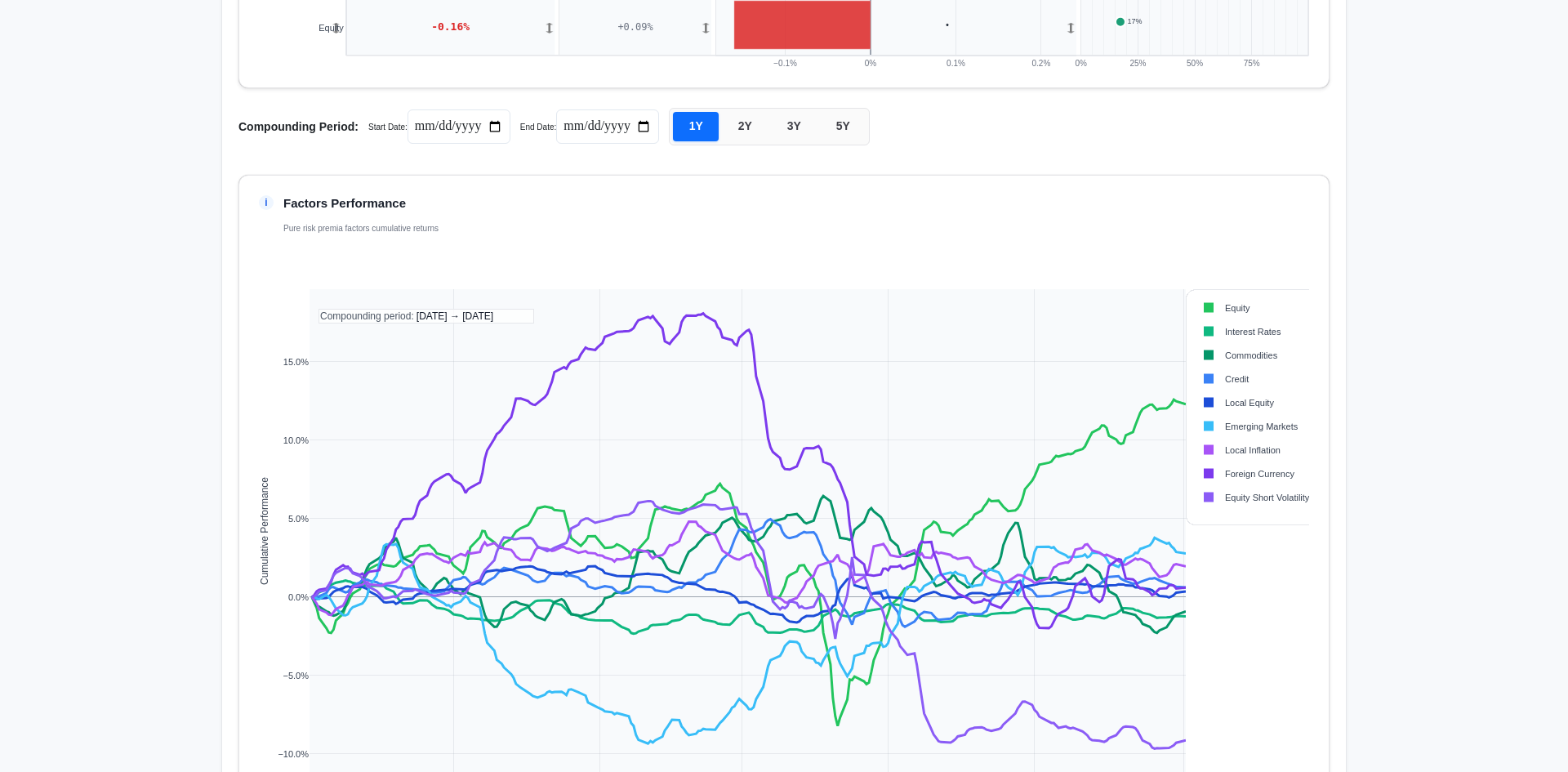
click at [1221, 308] on rect at bounding box center [1251, 307] width 117 height 16
click at [1233, 339] on rect at bounding box center [1251, 331] width 117 height 16
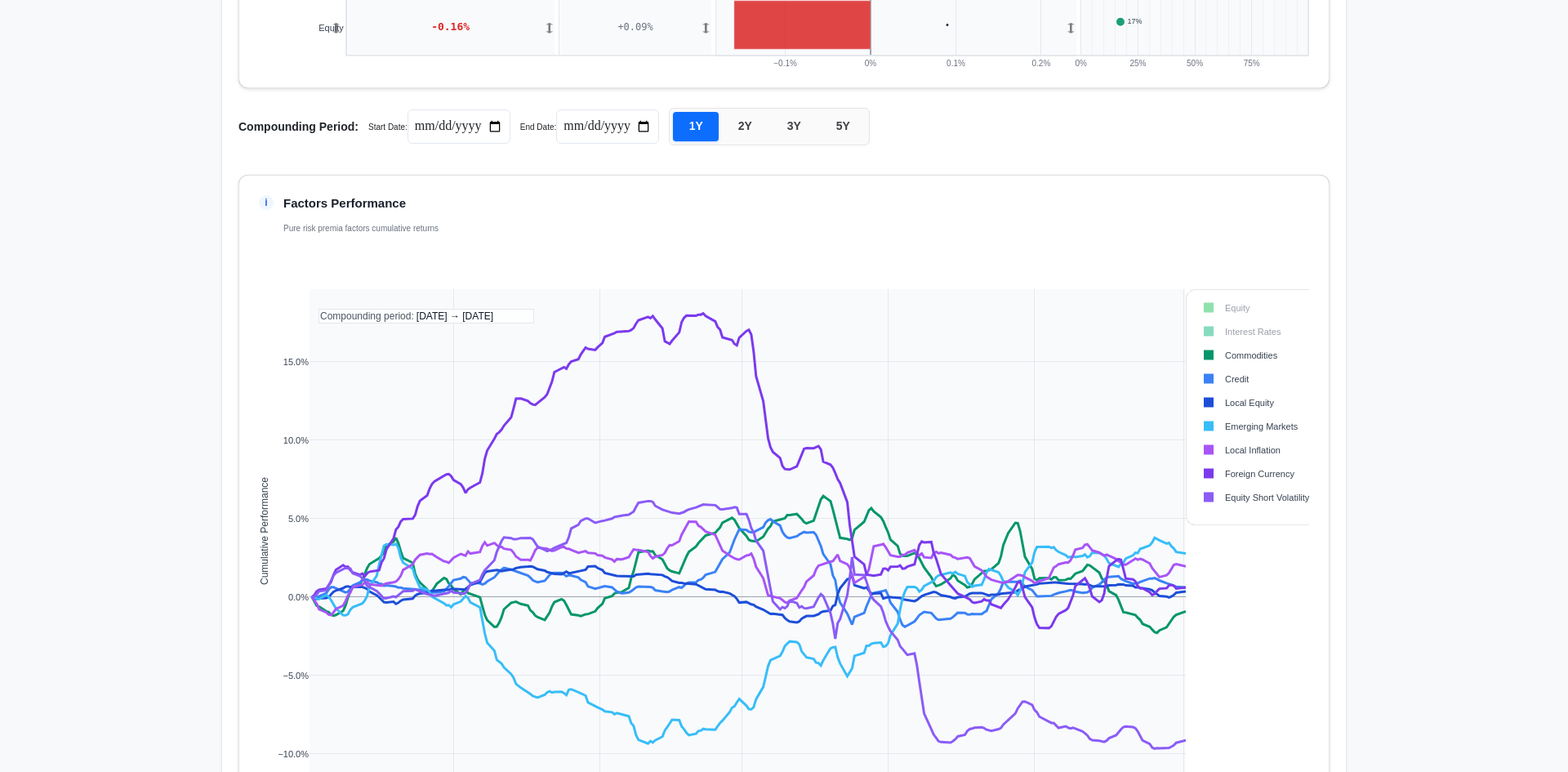
click at [1233, 379] on rect at bounding box center [1251, 379] width 117 height 16
click at [1230, 410] on rect at bounding box center [1251, 402] width 117 height 16
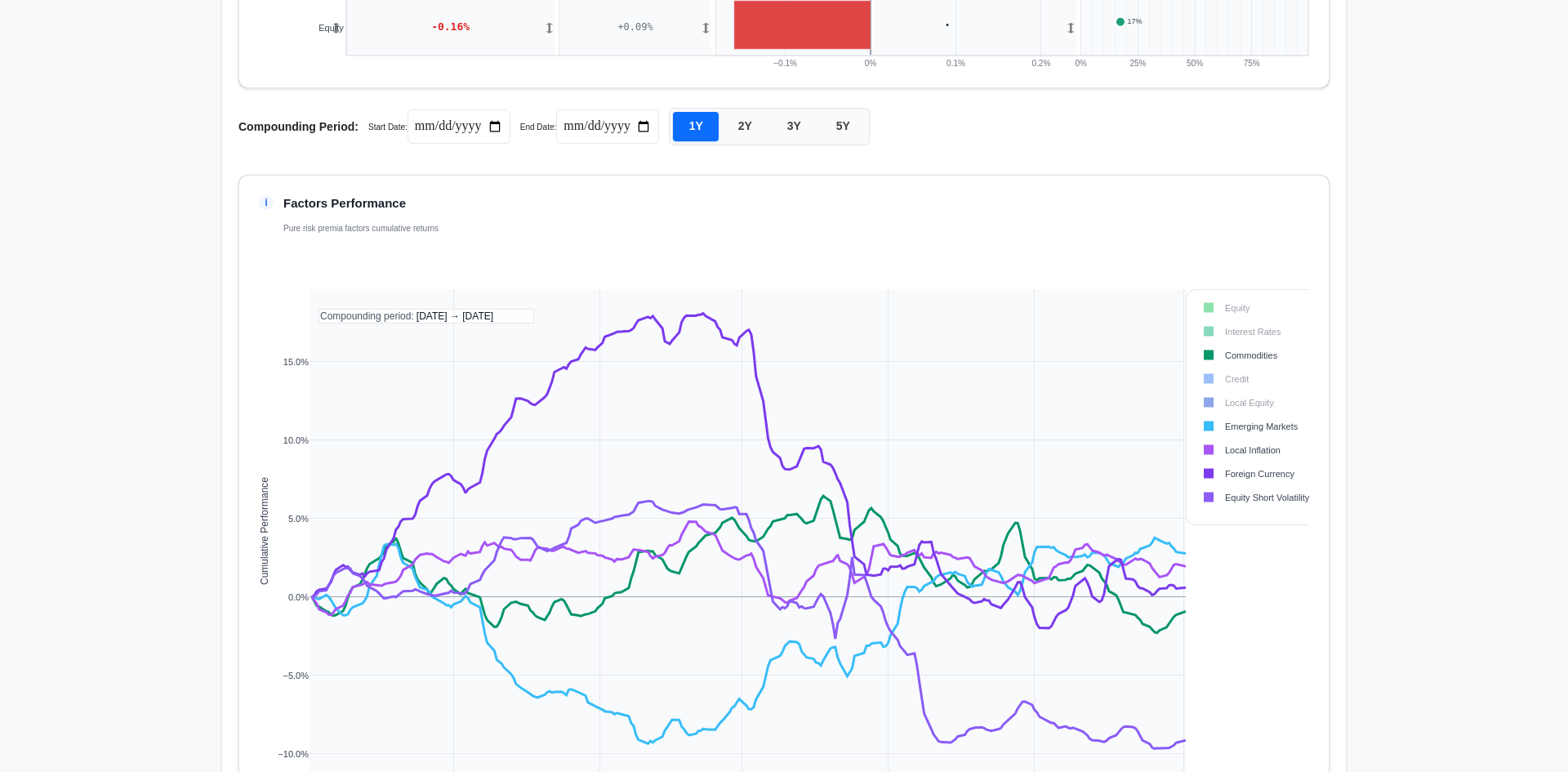
click at [1230, 425] on rect at bounding box center [1251, 426] width 117 height 16
click at [1228, 448] on rect at bounding box center [1251, 450] width 117 height 16
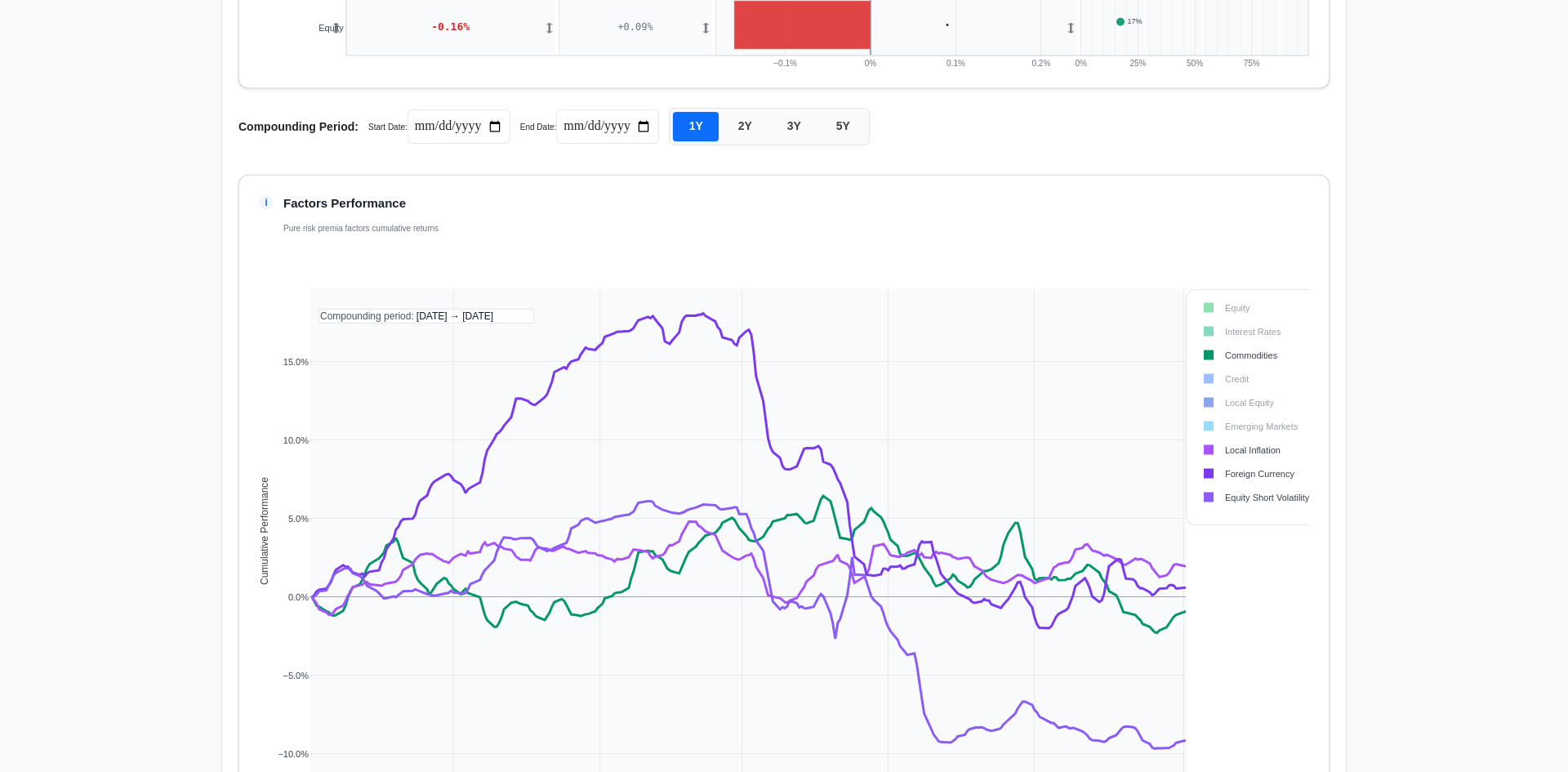
click at [1230, 472] on rect at bounding box center [1251, 474] width 117 height 16
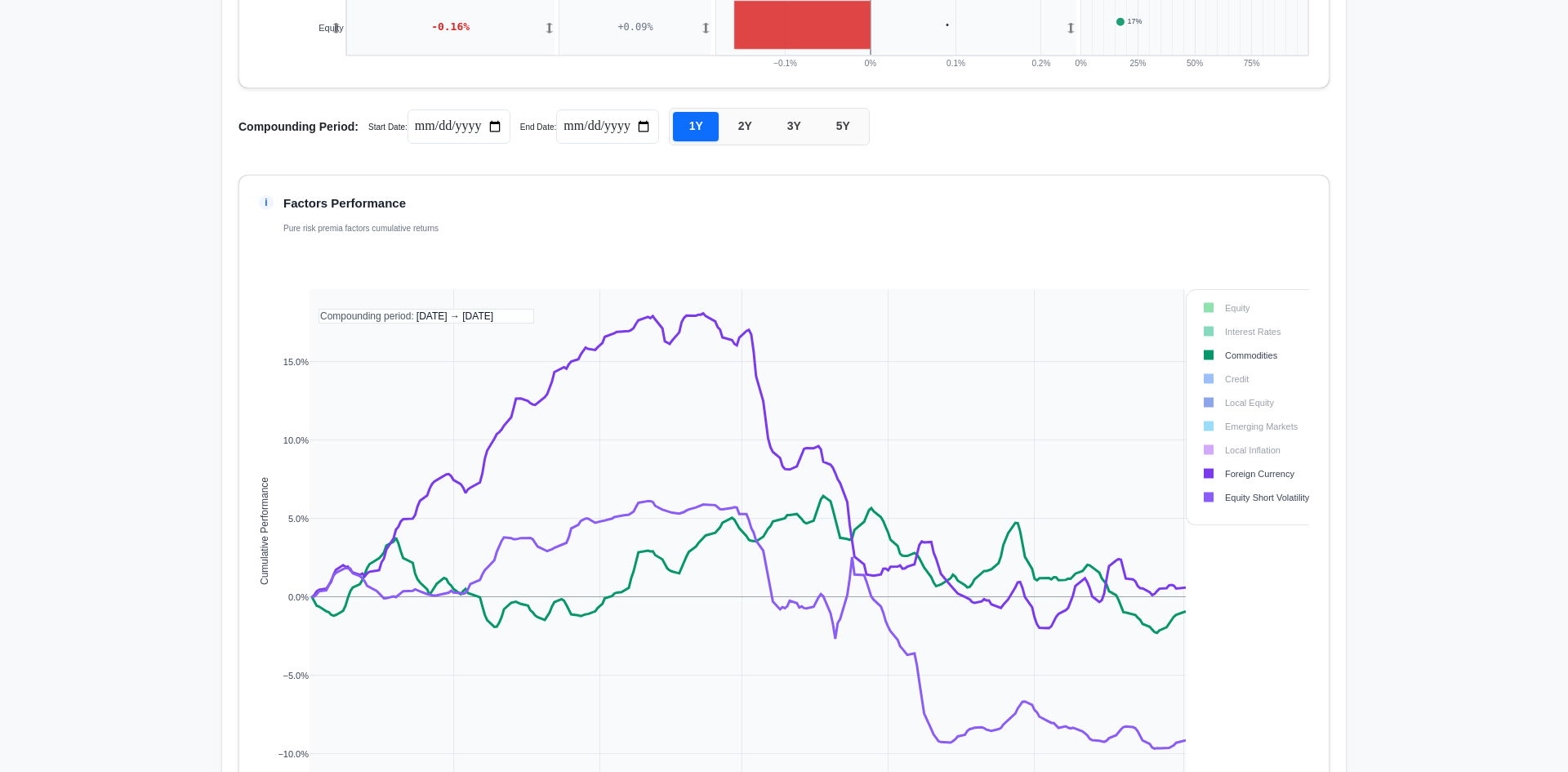
click at [1228, 489] on rect at bounding box center [1261, 407] width 147 height 235
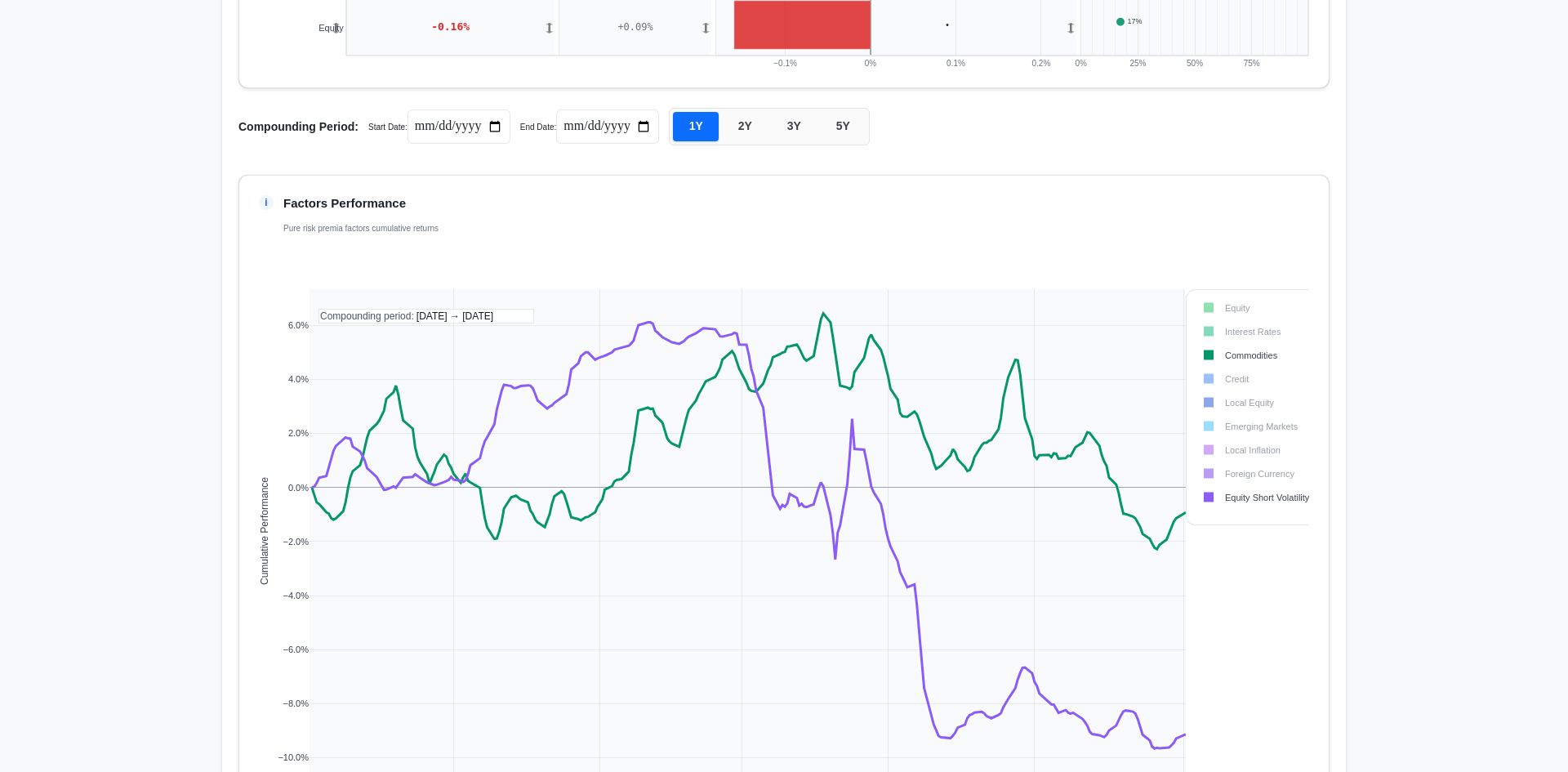
click at [1227, 500] on rect at bounding box center [1251, 497] width 117 height 16
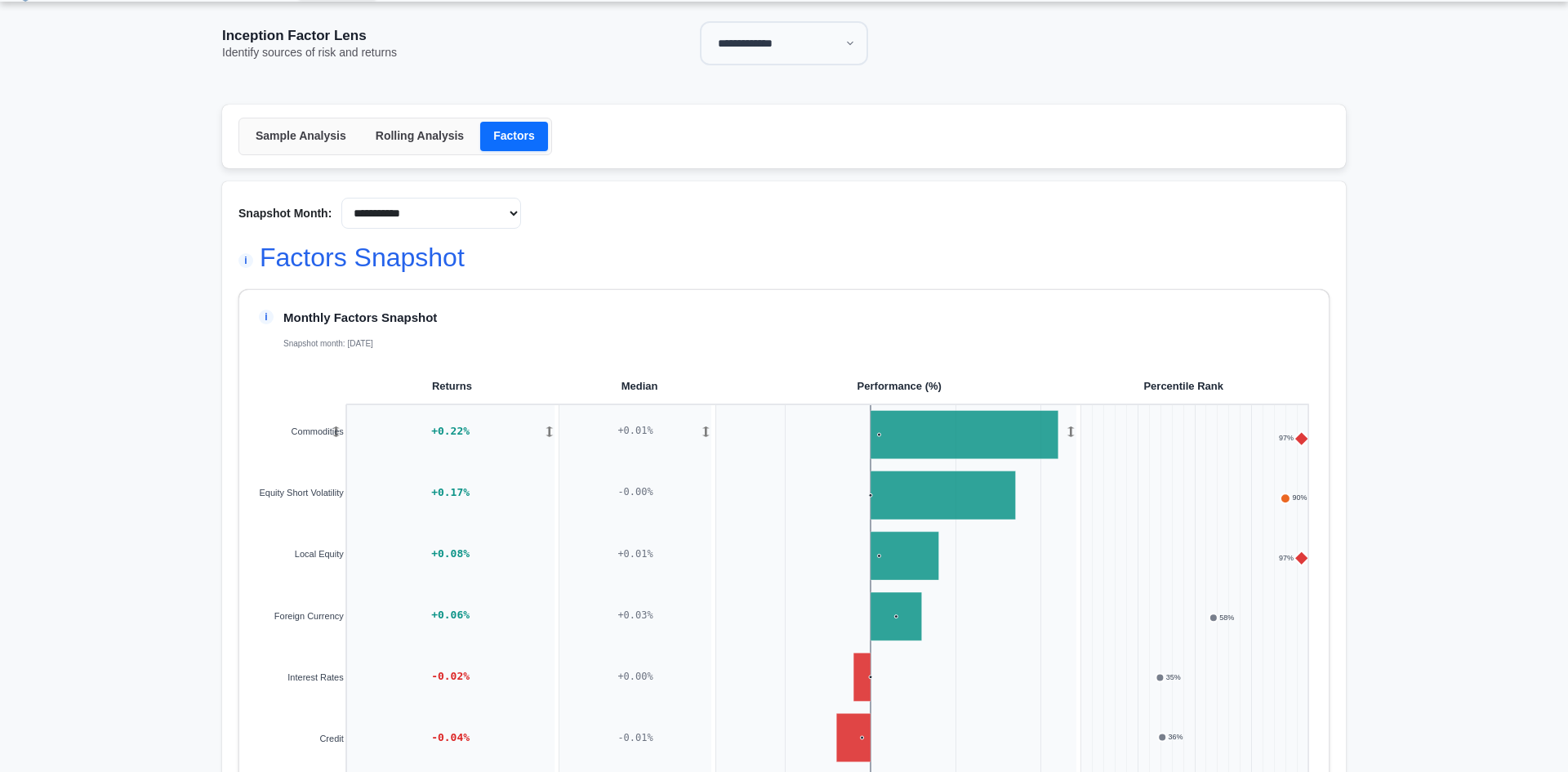
scroll to position [0, 0]
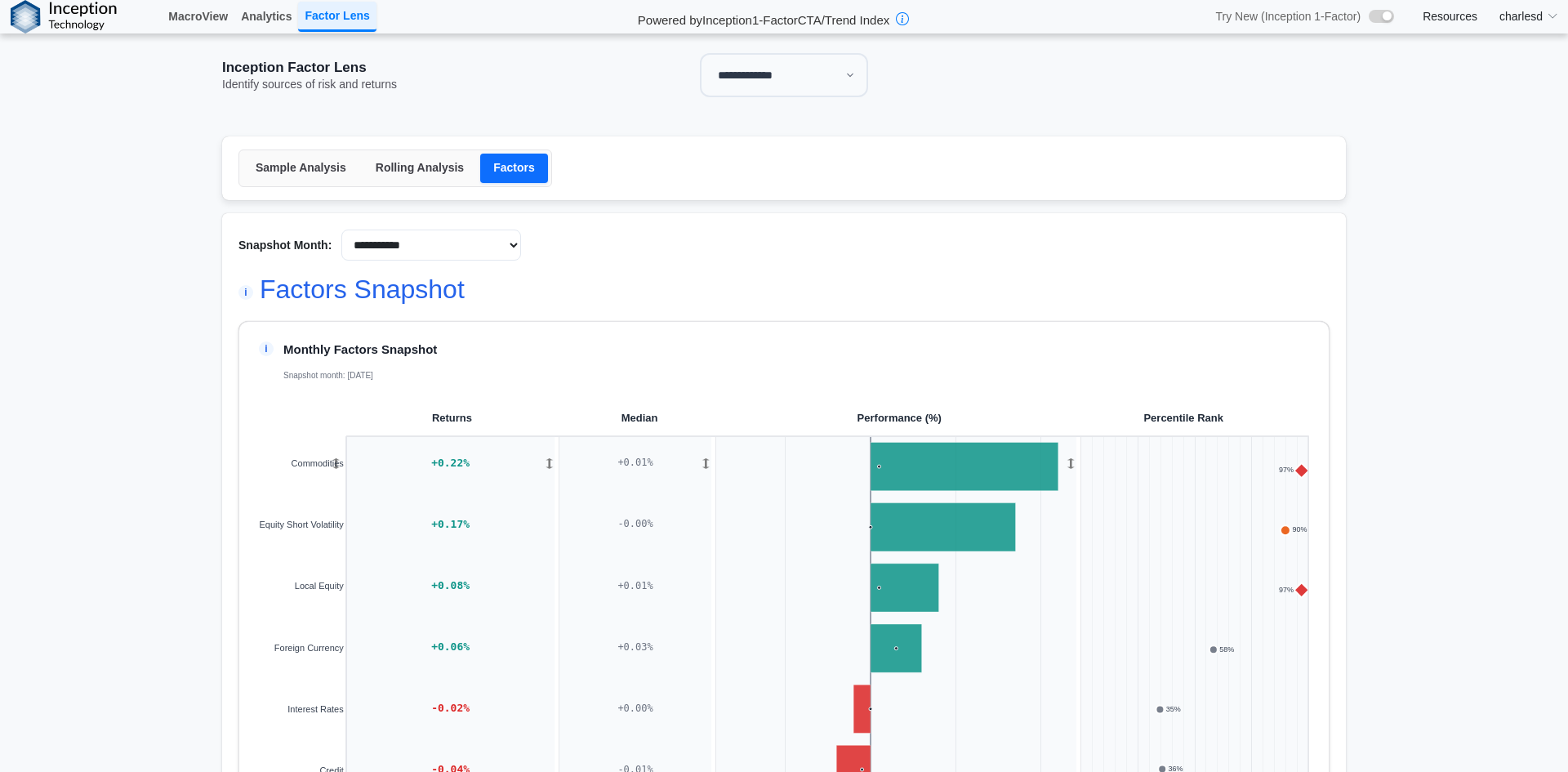
click at [303, 175] on button "Sample Analysis" at bounding box center [300, 168] width 116 height 30
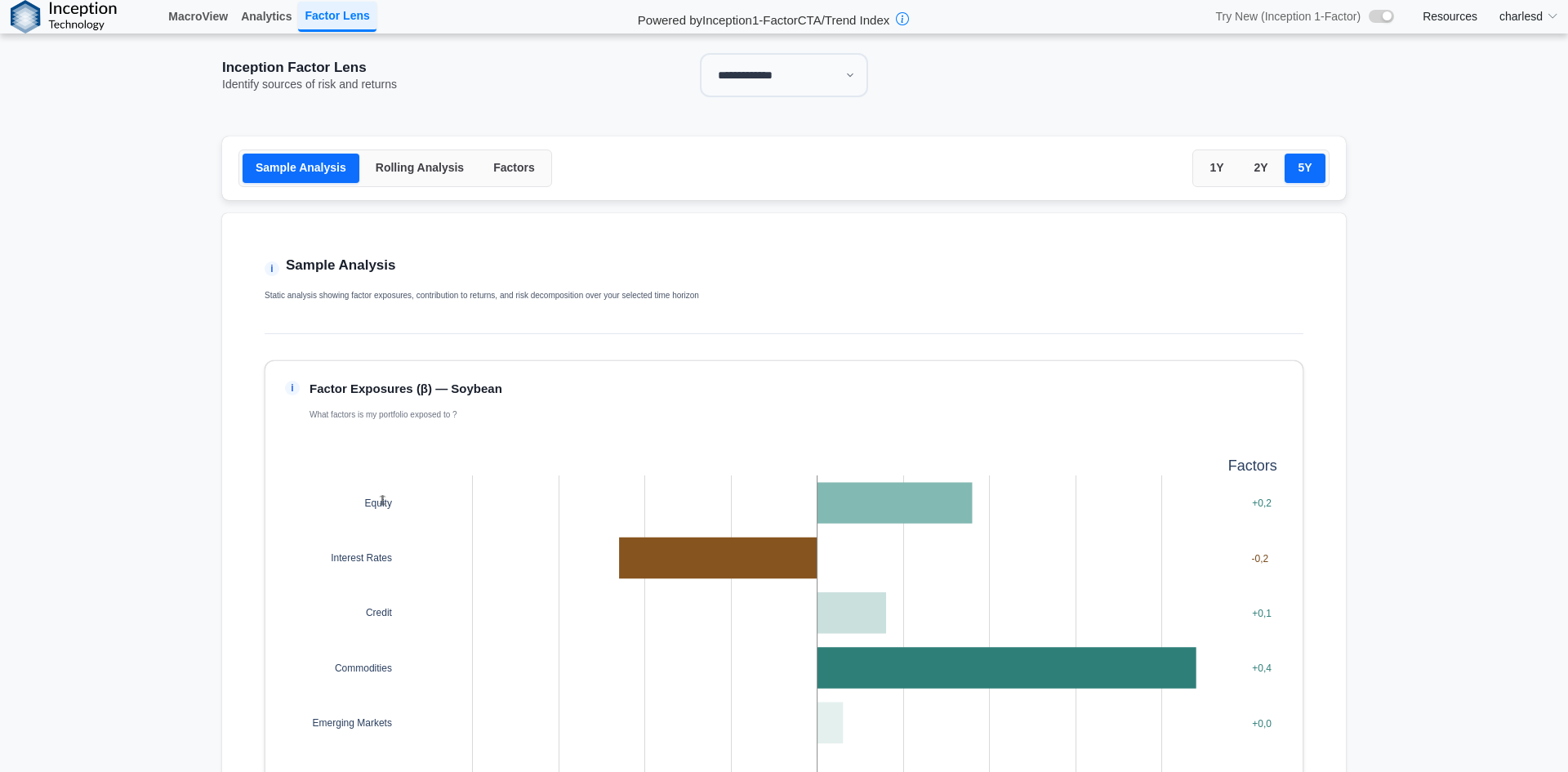
click at [417, 174] on button "Rolling Analysis" at bounding box center [419, 168] width 114 height 30
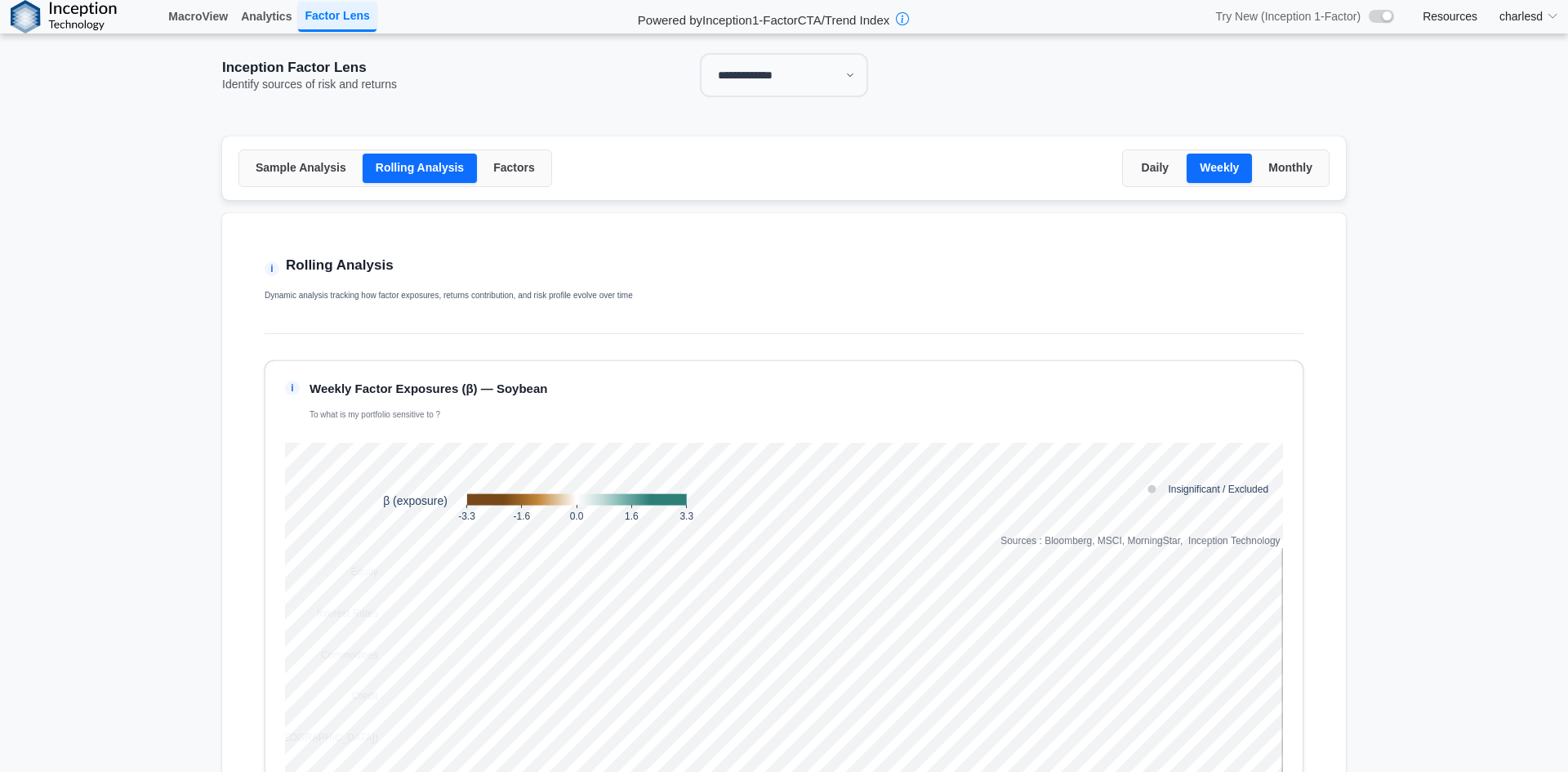
click at [1156, 164] on button "Daily" at bounding box center [1154, 168] width 57 height 30
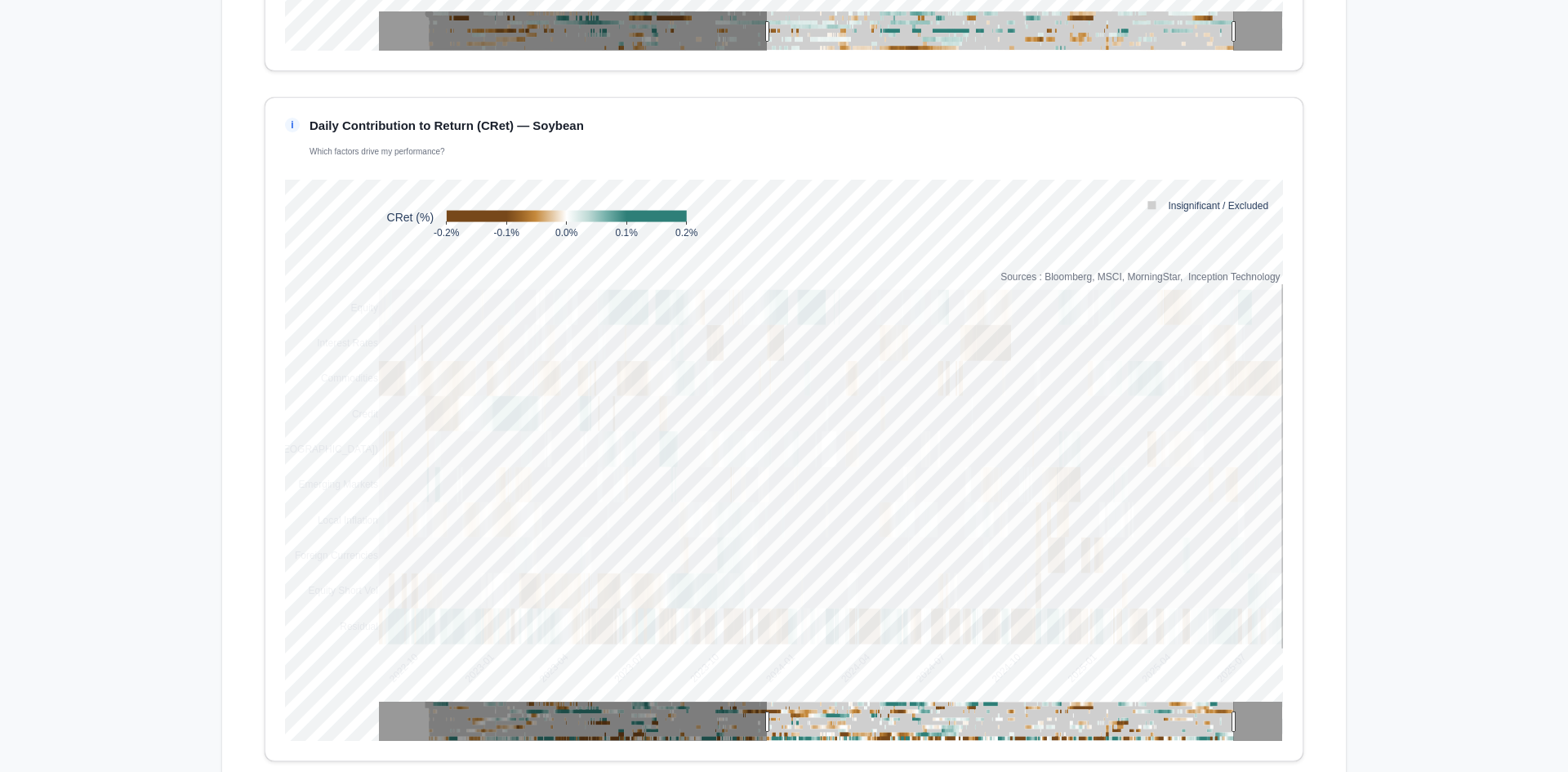
scroll to position [980, 0]
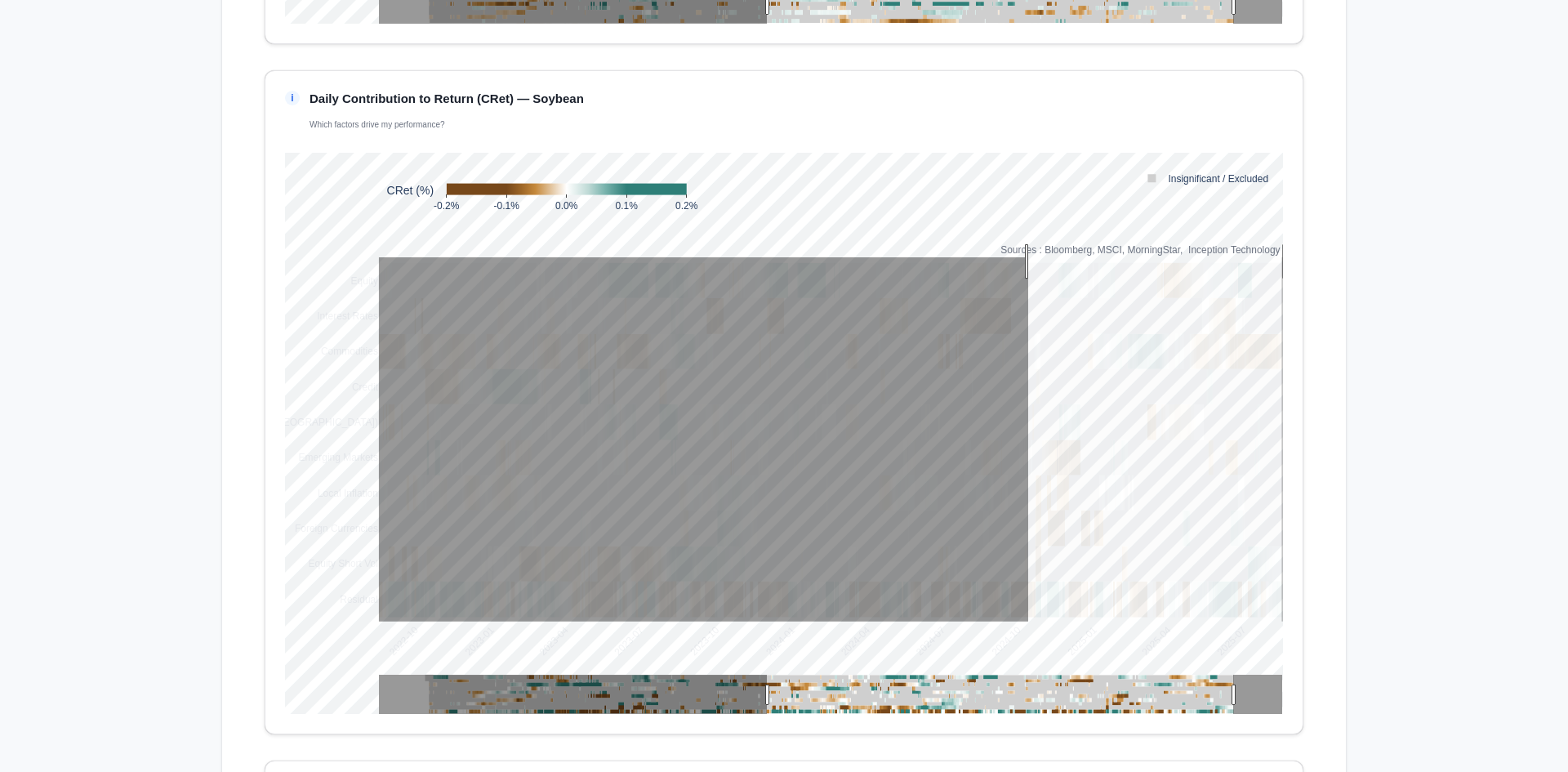
drag, startPoint x: 1023, startPoint y: 262, endPoint x: 1282, endPoint y: 544, distance: 382.9
click at [1282, 544] on div "i Daily Contribution to Return (CRet) — Soybean Which factors drive my performa…" at bounding box center [784, 402] width 1039 height 664
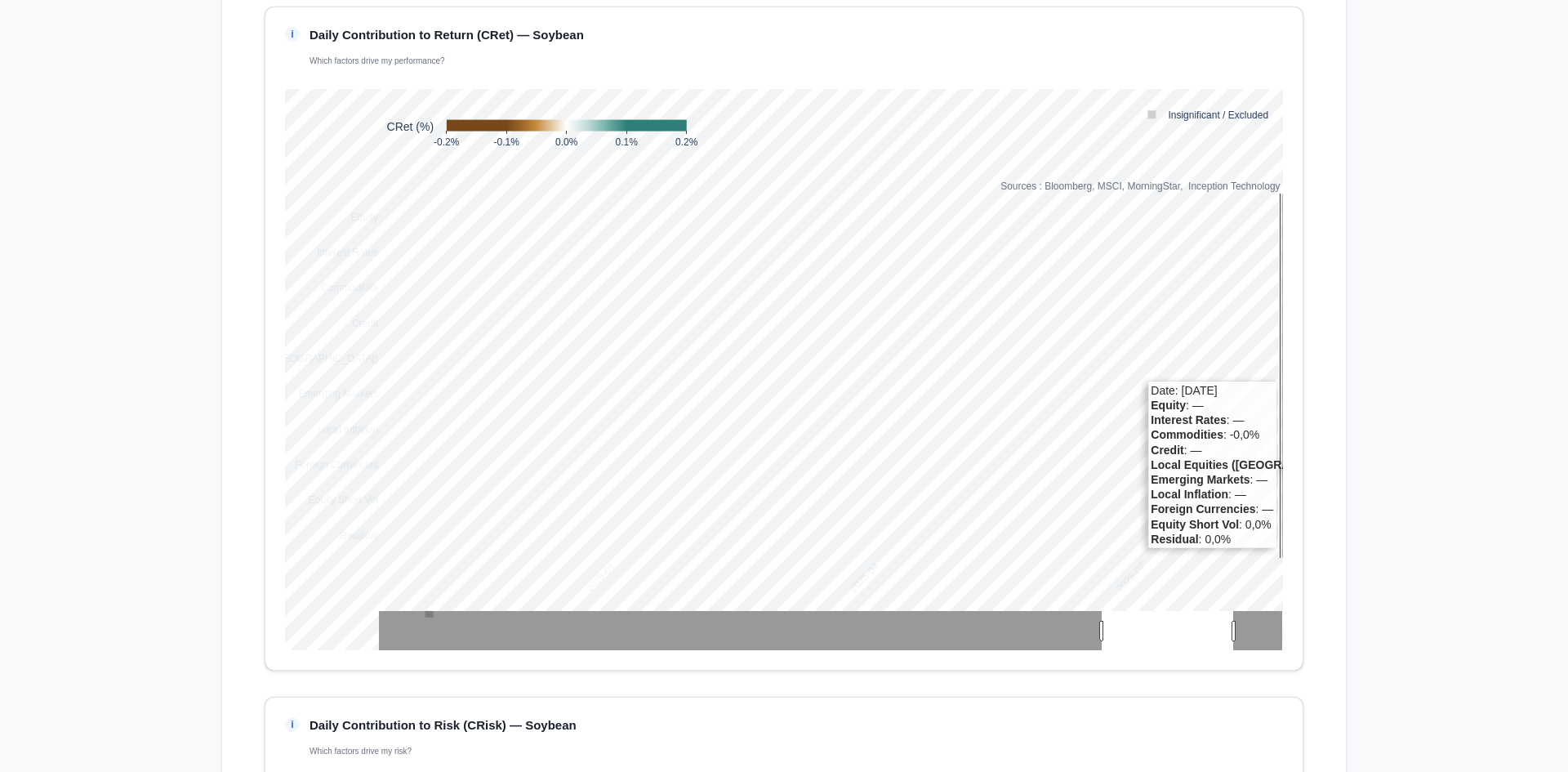
scroll to position [1062, 0]
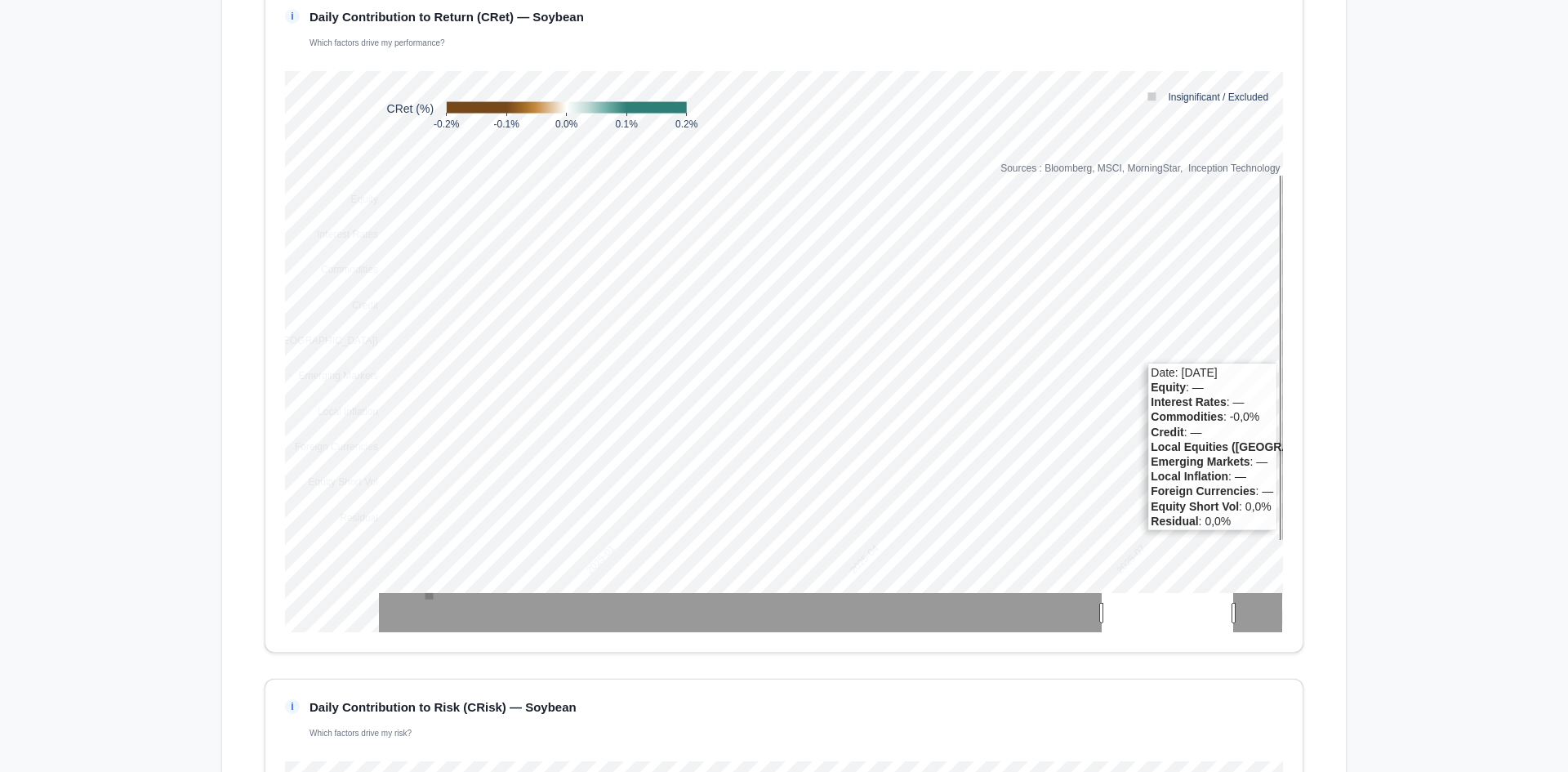
click at [1383, 431] on main "**********" at bounding box center [784, 189] width 1568 height 2433
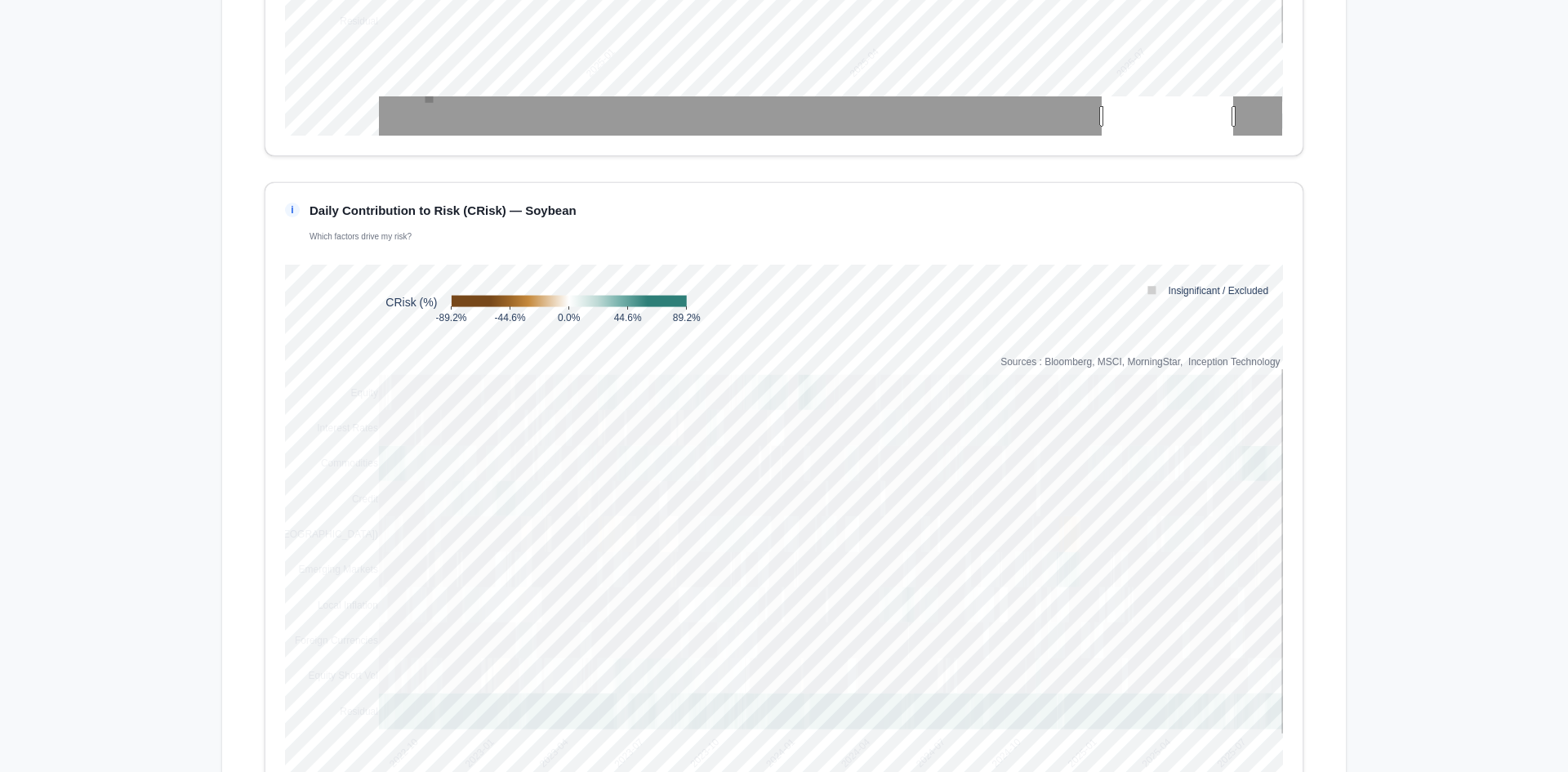
scroll to position [1634, 0]
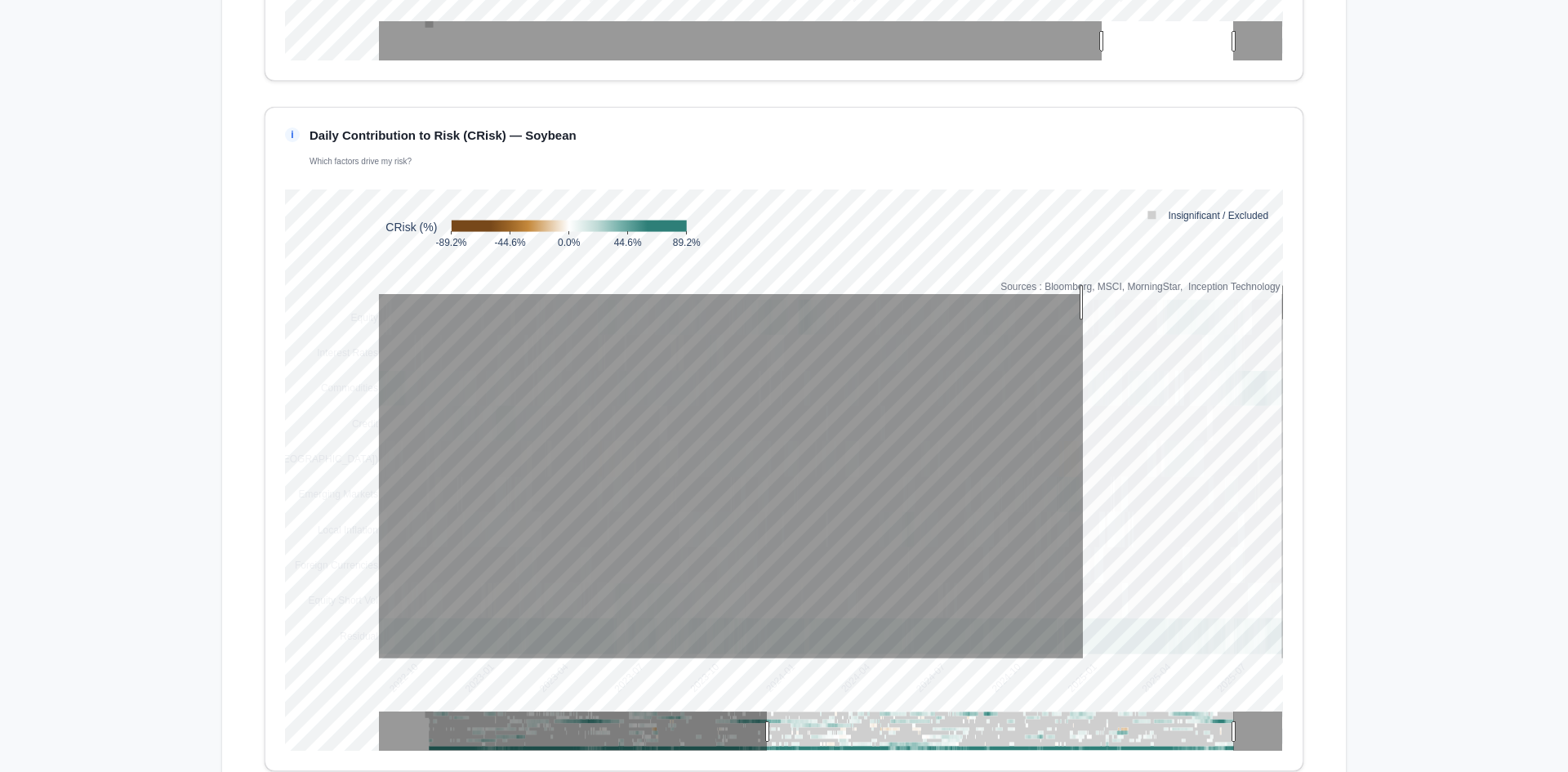
drag, startPoint x: 1078, startPoint y: 302, endPoint x: 1285, endPoint y: 512, distance: 294.9
click at [1285, 512] on div "i Daily Contribution to Risk (CRisk) — Soybean Which factors drive my risk? 202…" at bounding box center [784, 439] width 1039 height 664
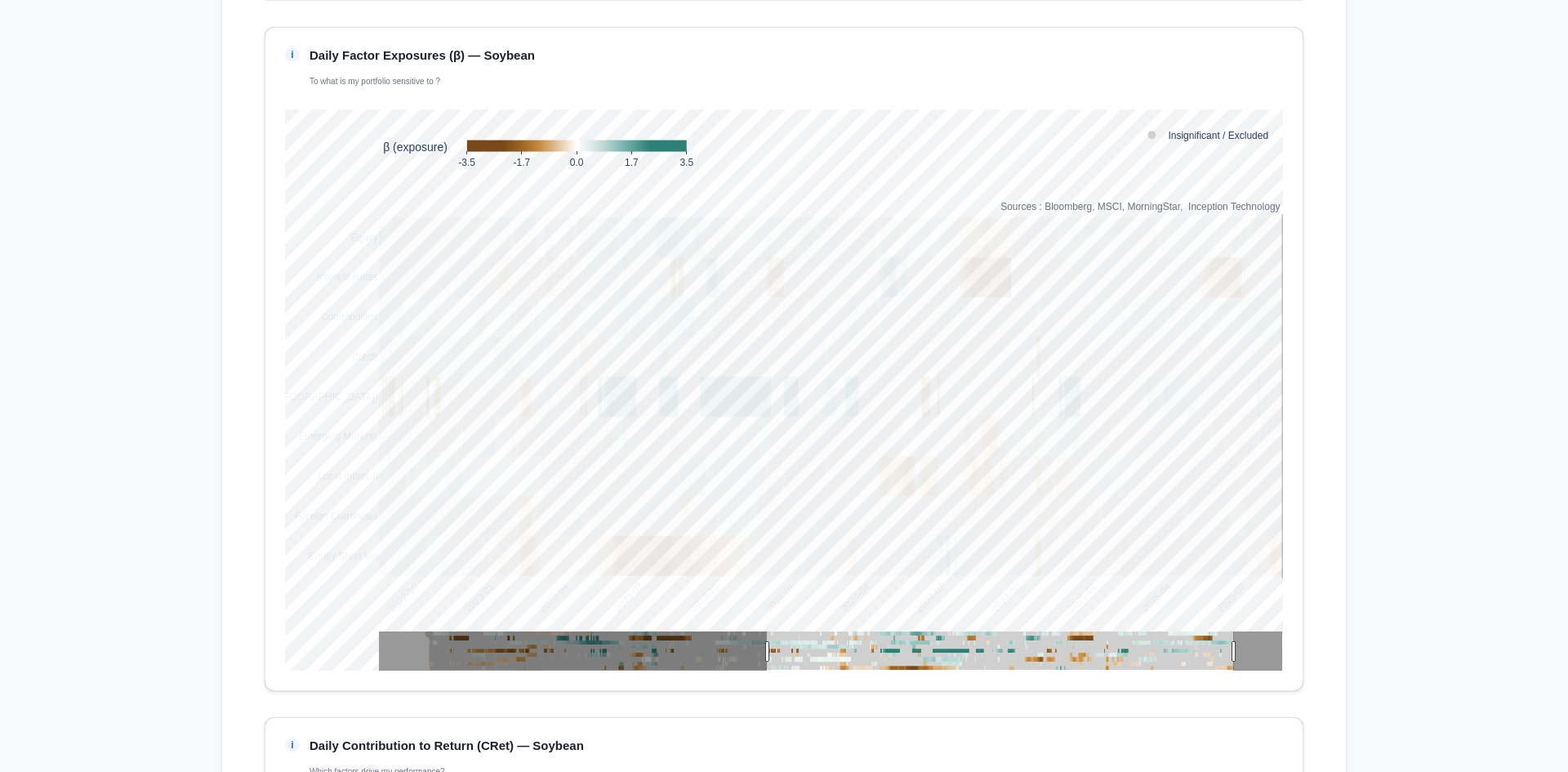
scroll to position [326, 0]
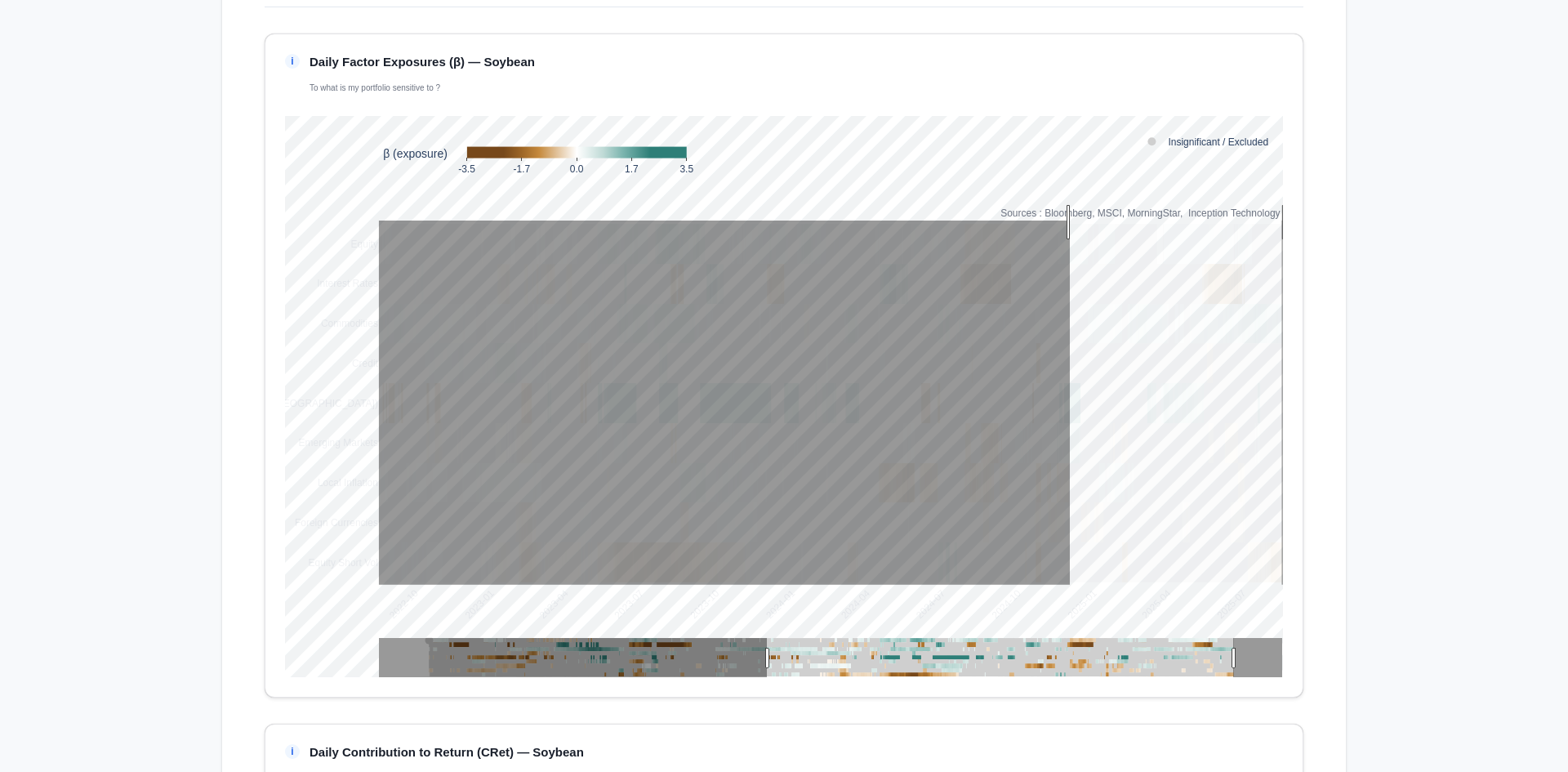
drag, startPoint x: 1064, startPoint y: 222, endPoint x: 1295, endPoint y: 548, distance: 399.5
click at [1294, 547] on div "i Daily Factor Exposures (β) — Soybean To what is my portfolio sensitive to ? 2…" at bounding box center [784, 365] width 1039 height 664
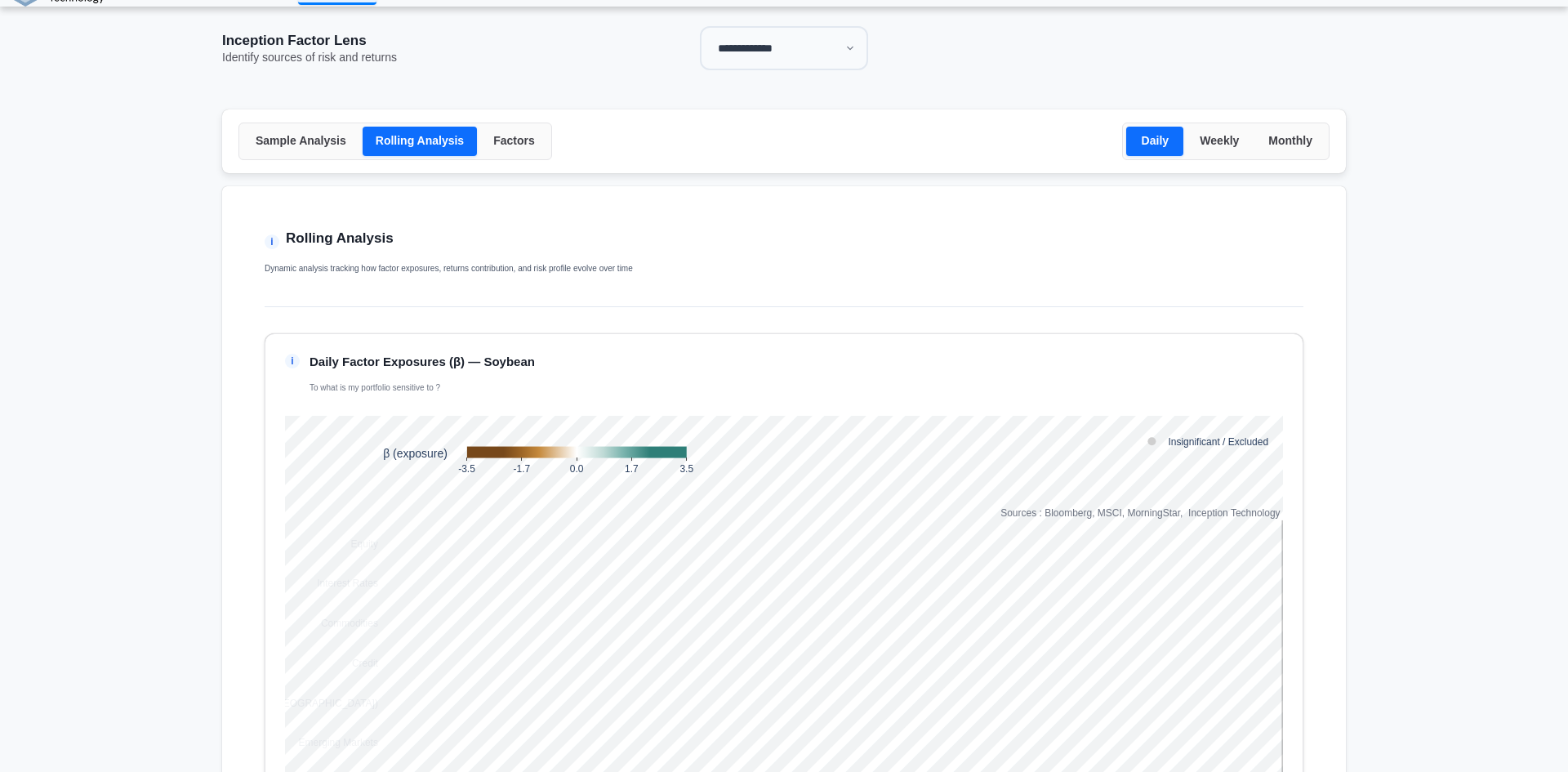
scroll to position [0, 0]
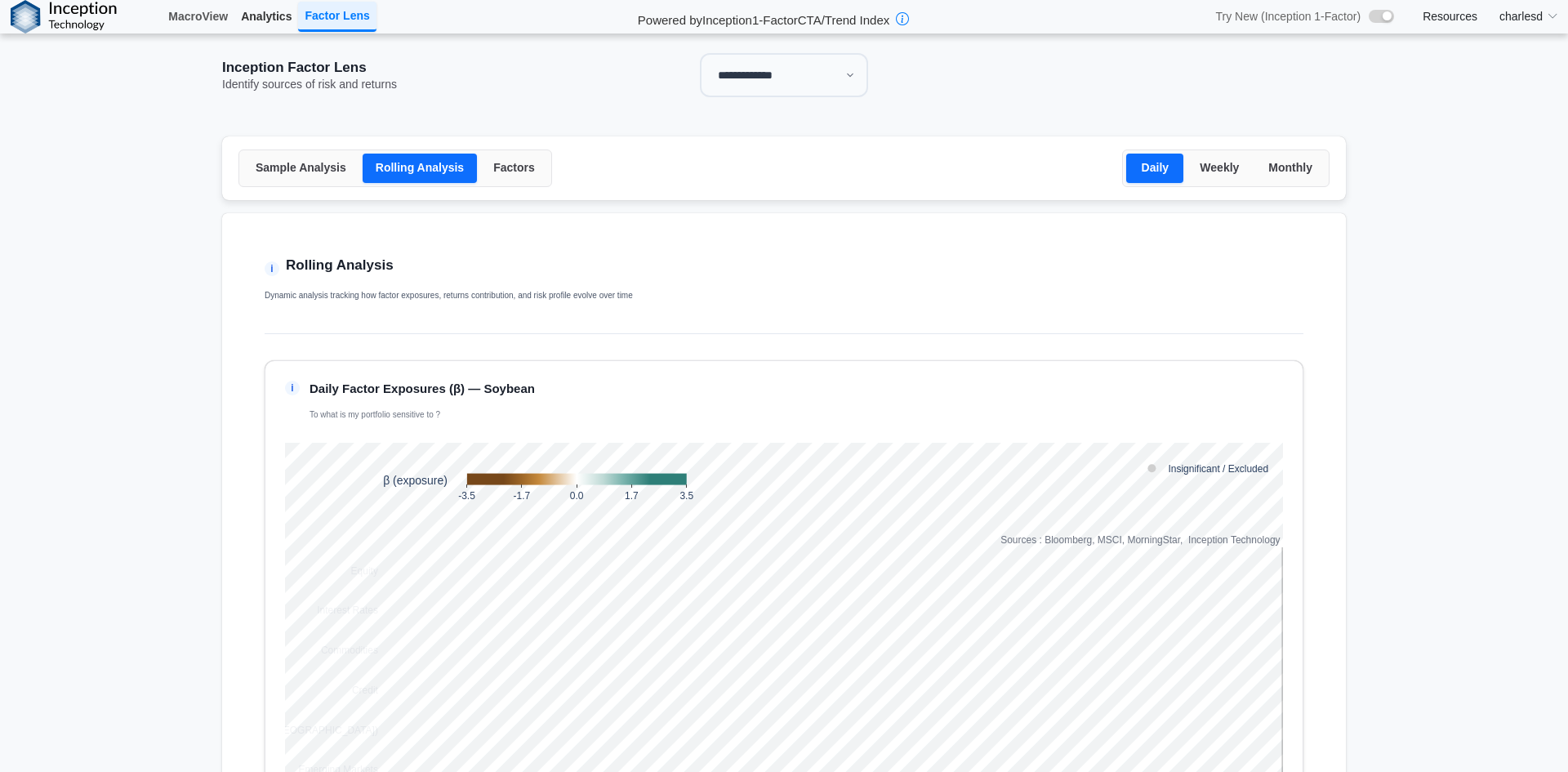
click at [265, 16] on link "Analytics" at bounding box center [267, 16] width 64 height 28
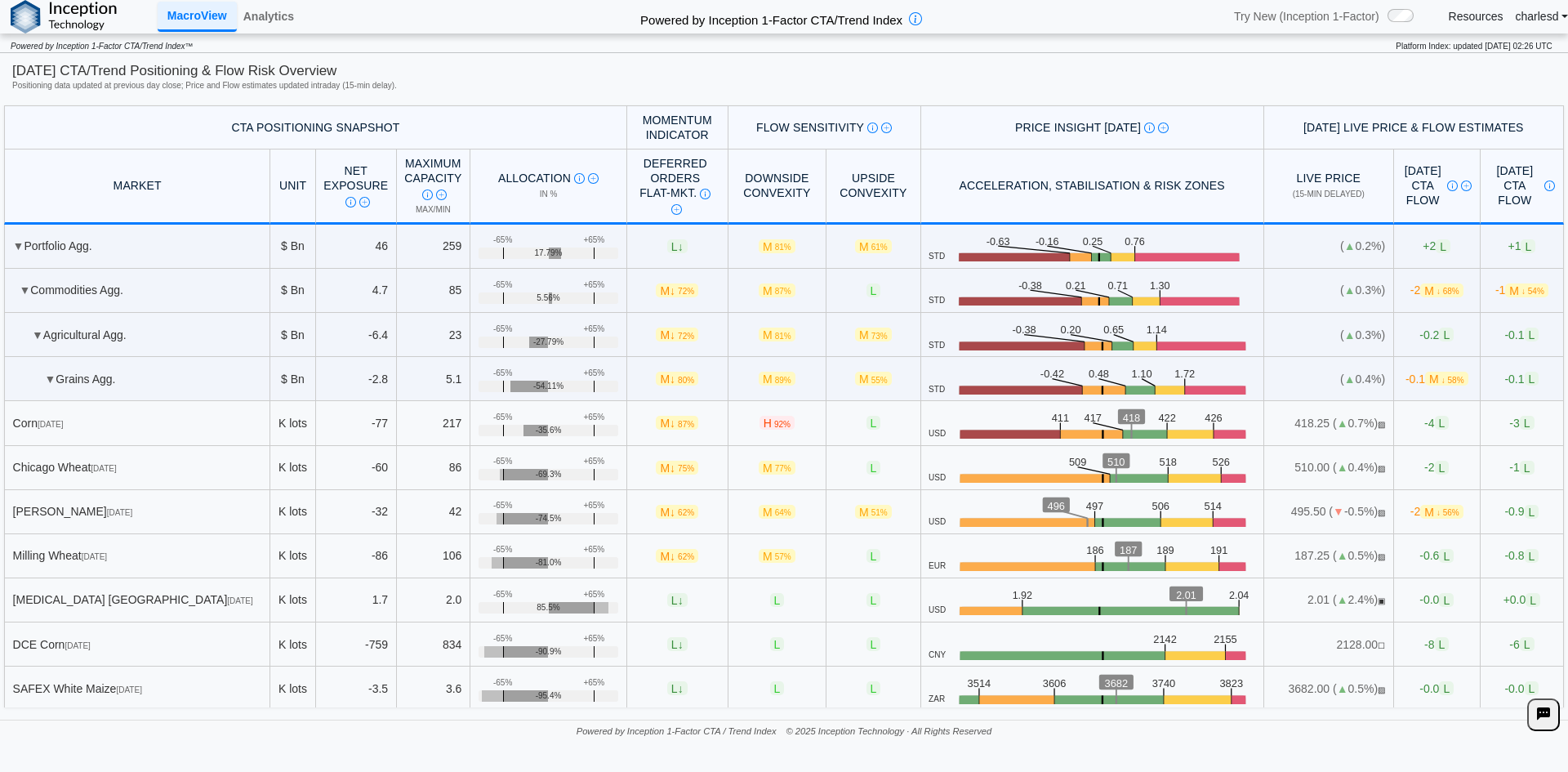
scroll to position [1551, 0]
